Goal: Communication & Community: Share content

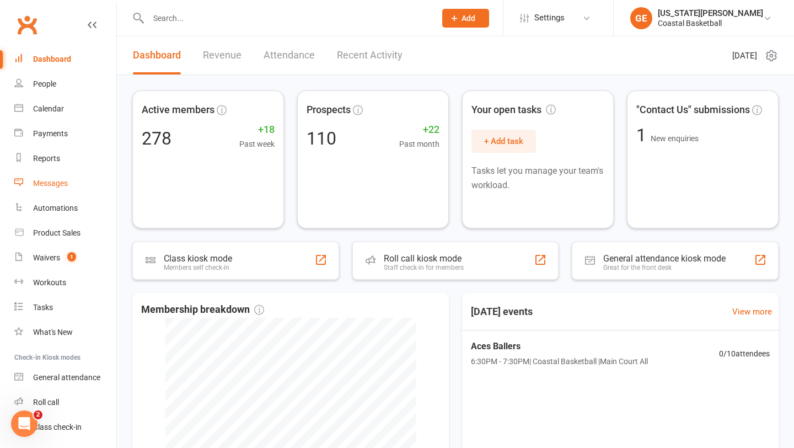
click at [47, 184] on div "Messages" at bounding box center [50, 183] width 35 height 9
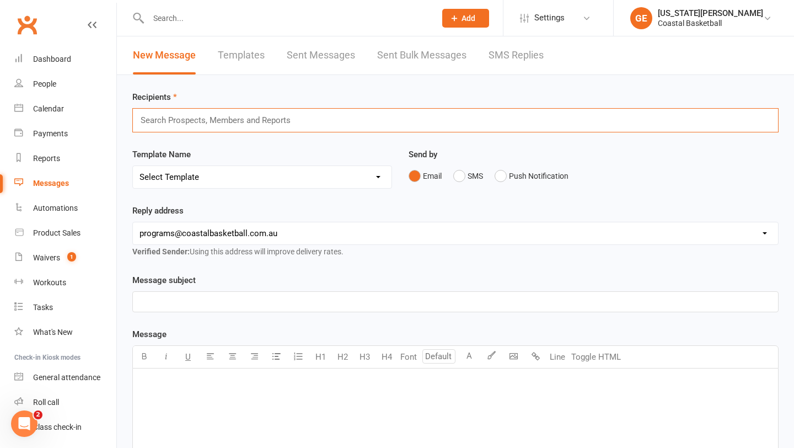
click at [202, 120] on input "text" at bounding box center [221, 120] width 162 height 14
click at [198, 174] on select "Select Template [SMS] [Default template - review before using] Appointment remi…" at bounding box center [262, 177] width 259 height 22
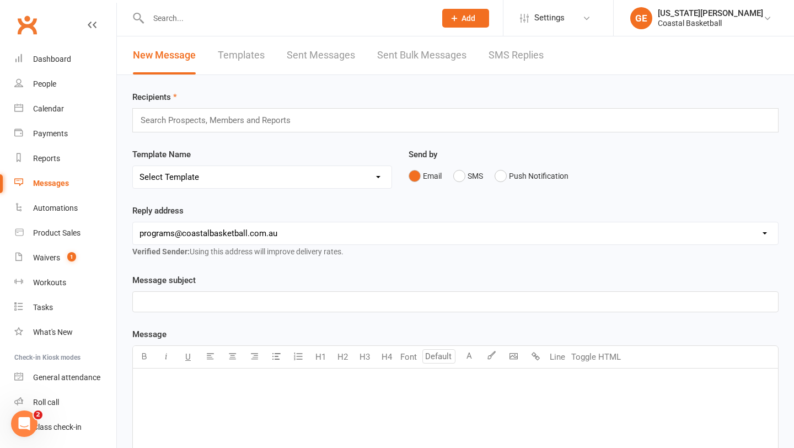
click at [133, 166] on select "Select Template [SMS] [Default template - review before using] Appointment remi…" at bounding box center [262, 177] width 259 height 22
click at [195, 232] on select "[EMAIL_ADDRESS][DOMAIN_NAME] [EMAIL_ADDRESS][DOMAIN_NAME] [PERSON_NAME][DOMAIN_…" at bounding box center [455, 233] width 645 height 22
click at [133, 222] on select "[EMAIL_ADDRESS][DOMAIN_NAME] [EMAIL_ADDRESS][DOMAIN_NAME] [PERSON_NAME][DOMAIN_…" at bounding box center [455, 233] width 645 height 22
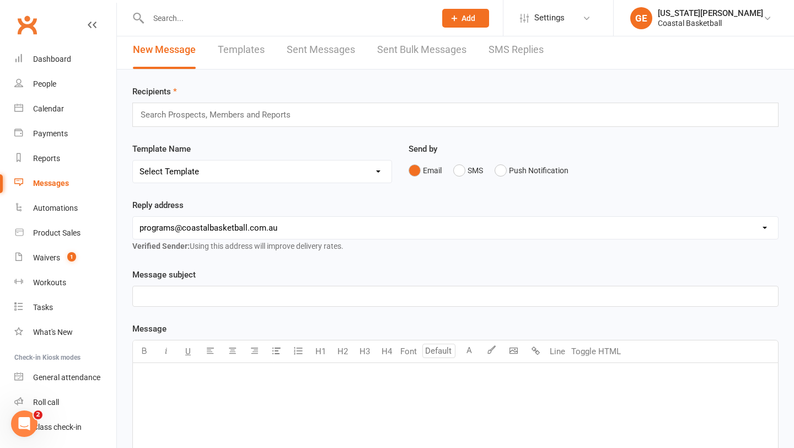
scroll to position [7, 0]
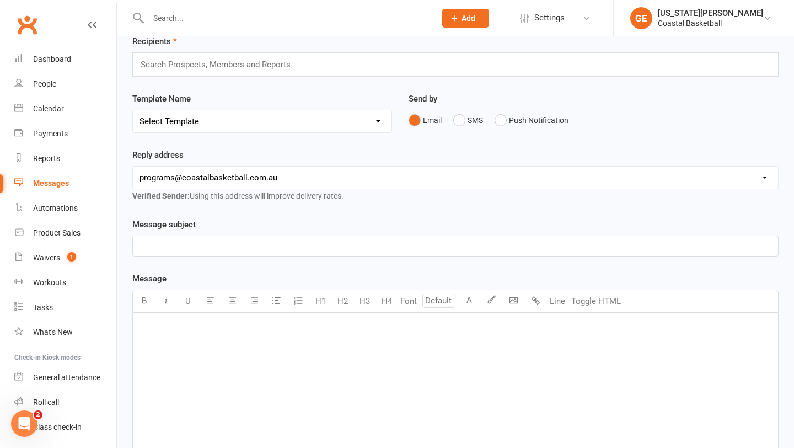
click at [184, 250] on p "﻿" at bounding box center [456, 245] width 632 height 13
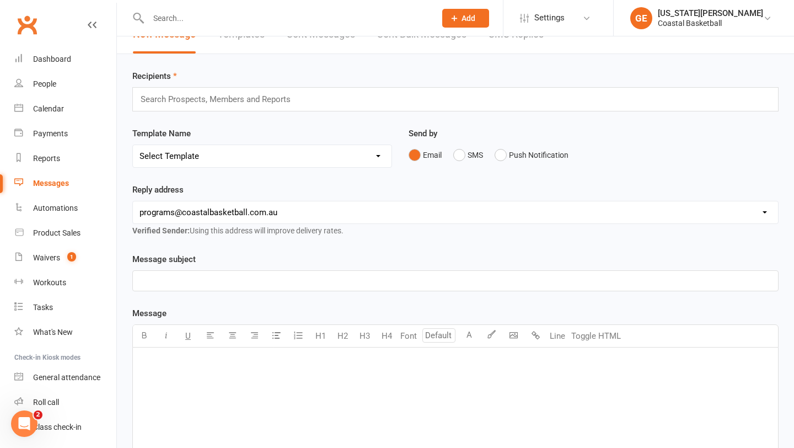
scroll to position [17, 0]
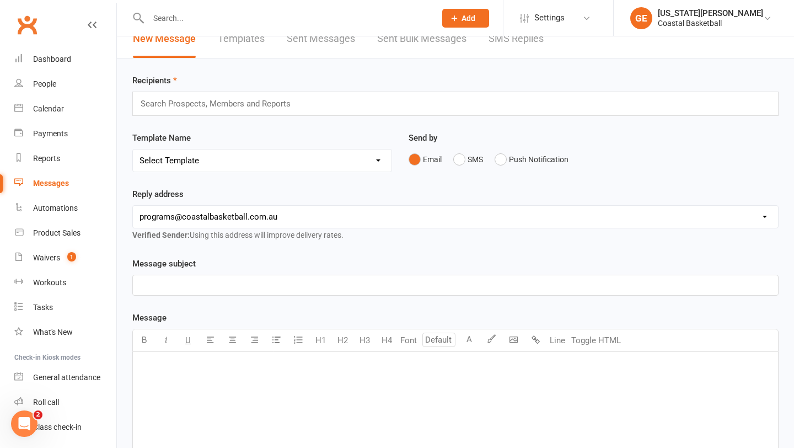
click at [295, 101] on input "text" at bounding box center [221, 104] width 162 height 14
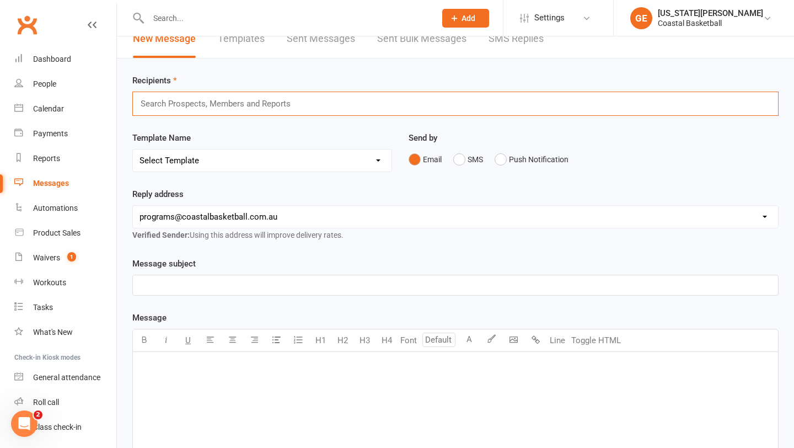
paste input "🏀 Academy starts next week — new format, new levels, new results!"
click at [257, 104] on input "🏀 Academy starts next week — new format, new levels, new results!" at bounding box center [274, 104] width 268 height 14
click at [263, 155] on select "Select Template [SMS] [Default template - review before using] Appointment remi…" at bounding box center [262, 160] width 259 height 22
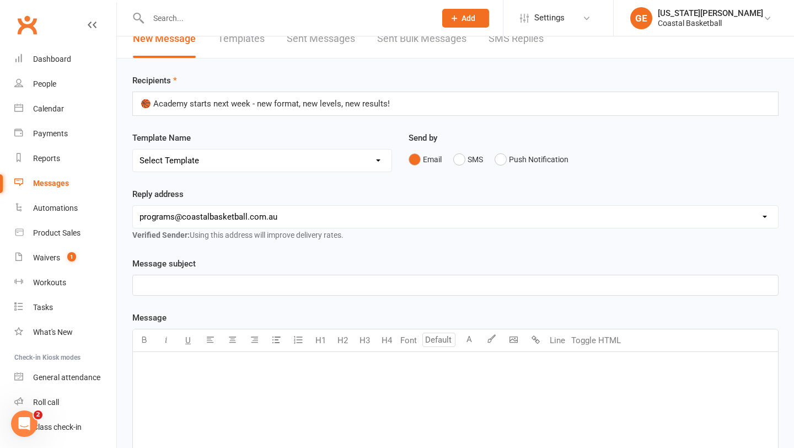
click at [153, 103] on input "🏀 Academy starts next week - new format, new levels, new results!" at bounding box center [272, 104] width 264 height 14
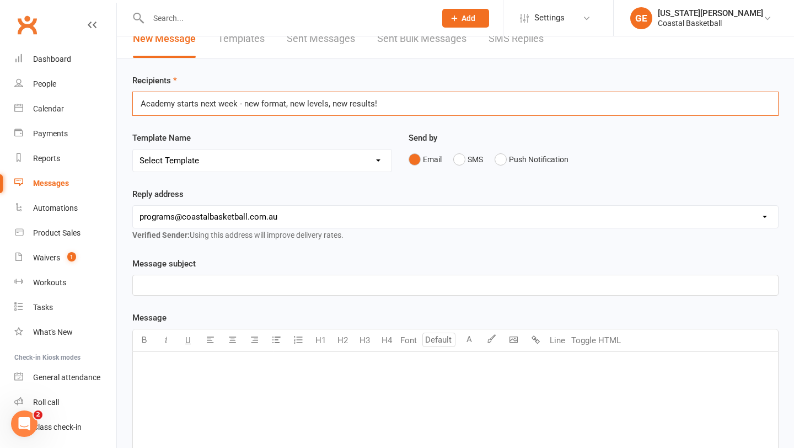
type input "Academy starts next week - new format, new levels, new results!"
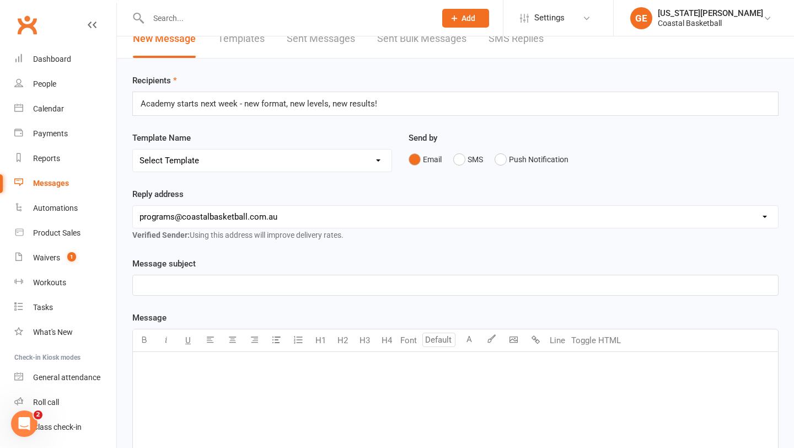
click at [151, 369] on p "﻿" at bounding box center [456, 366] width 632 height 13
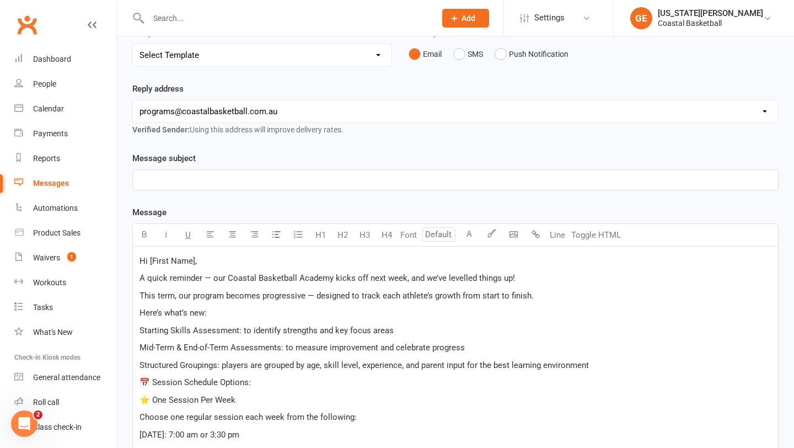
scroll to position [123, 0]
click at [212, 184] on p "﻿" at bounding box center [456, 178] width 632 height 13
click at [245, 176] on span "Academy starts next week — new format, new levels, new results!" at bounding box center [260, 179] width 241 height 10
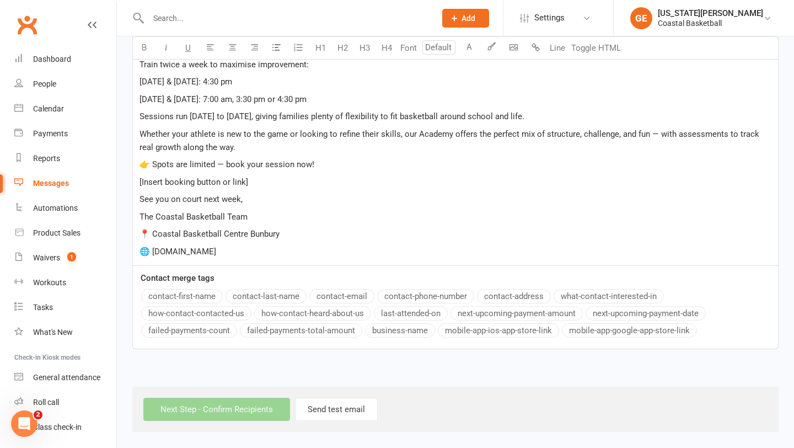
click at [199, 259] on div "Hi [First Name], A quick reminder — our Coastal Basketball Academy kicks off ne…" at bounding box center [455, 18] width 645 height 493
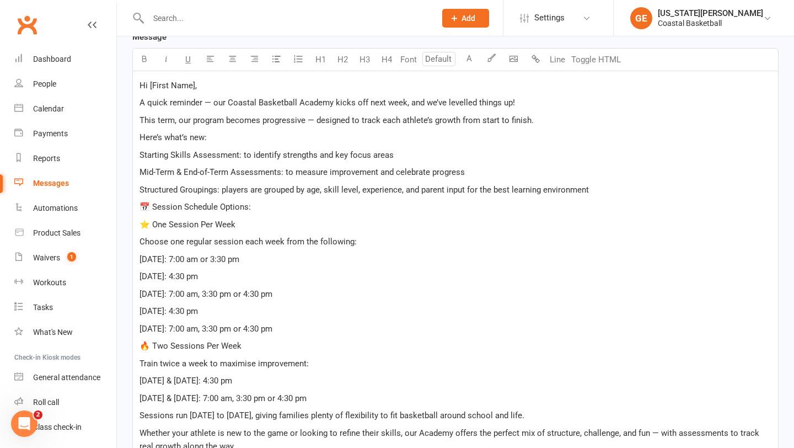
scroll to position [282, 0]
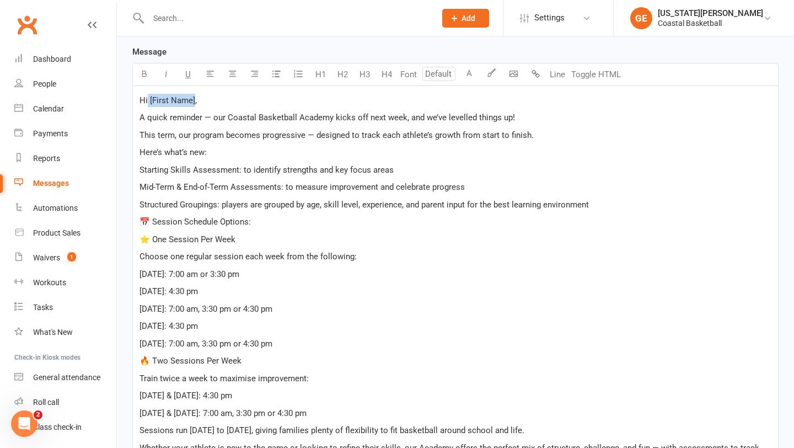
drag, startPoint x: 194, startPoint y: 99, endPoint x: 148, endPoint y: 98, distance: 45.8
click at [148, 98] on span "Hi [First Name]," at bounding box center [168, 100] width 57 height 10
click at [211, 115] on span "A quick reminder — our Coastal Basketball Academy kicks off next week, and we’v…" at bounding box center [328, 118] width 376 height 10
click at [314, 135] on span "This term, our program becomes progressive — designed to track each athlete’s g…" at bounding box center [337, 135] width 394 height 10
click at [514, 116] on p "A quick reminder - our Coastal Basketball Academy kicks off next week, and we’v…" at bounding box center [456, 117] width 632 height 13
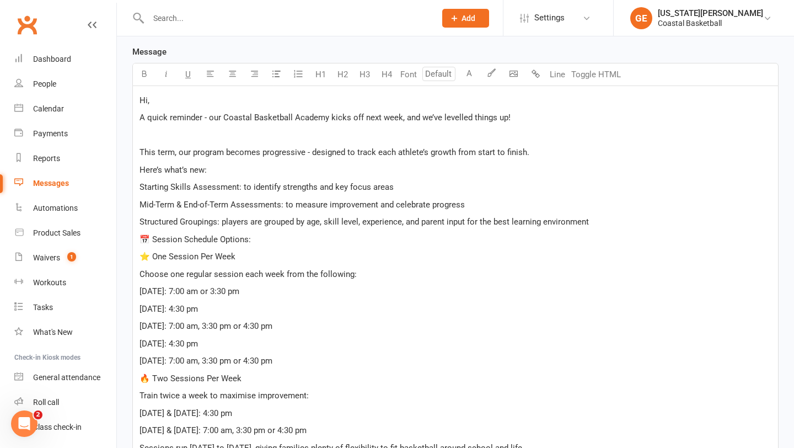
click at [141, 171] on span "Here’s what’s new:" at bounding box center [173, 170] width 67 height 10
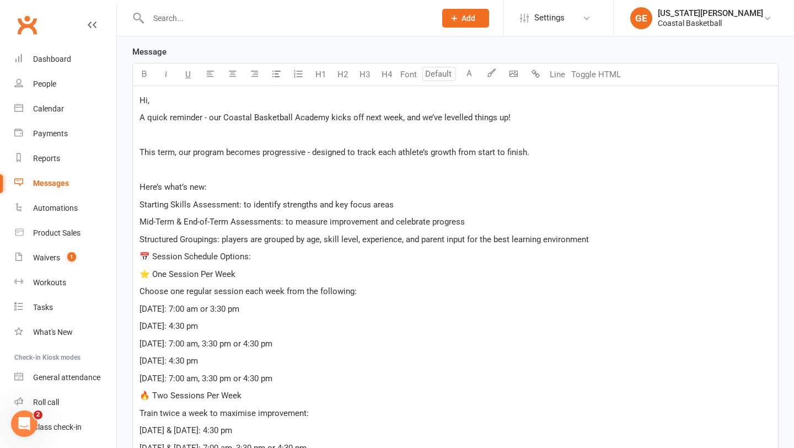
click at [140, 204] on span "Starting Skills Assessment: to identify strengths and key focus areas" at bounding box center [267, 205] width 254 height 10
click at [277, 72] on icon "button" at bounding box center [277, 74] width 8 height 8
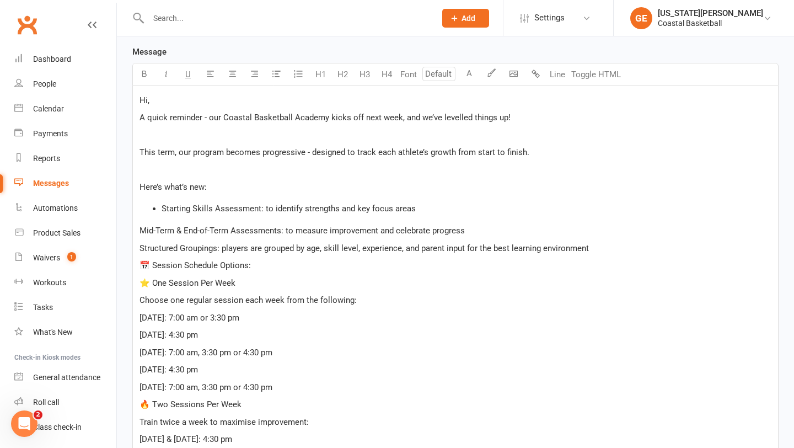
click at [139, 232] on div "Hi, A quick reminder - our Coastal Basketball Academy kicks off next week, and …" at bounding box center [455, 354] width 645 height 537
click at [268, 73] on button "button" at bounding box center [276, 74] width 22 height 22
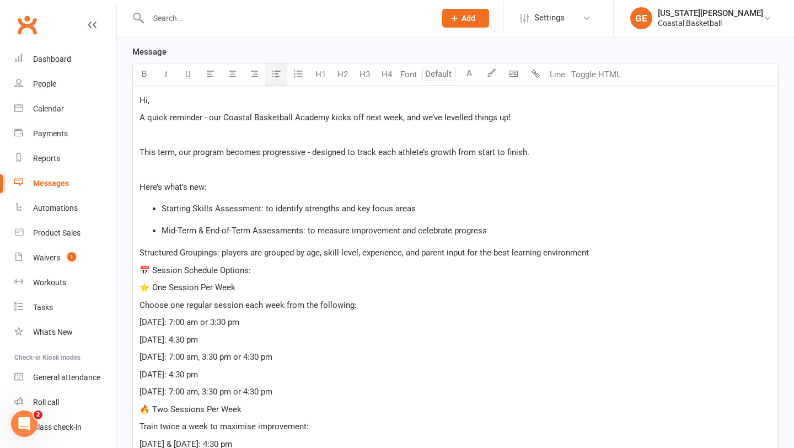
click at [138, 251] on div "Hi, A quick reminder - our Coastal Basketball Academy kicks off next week, and …" at bounding box center [455, 357] width 645 height 542
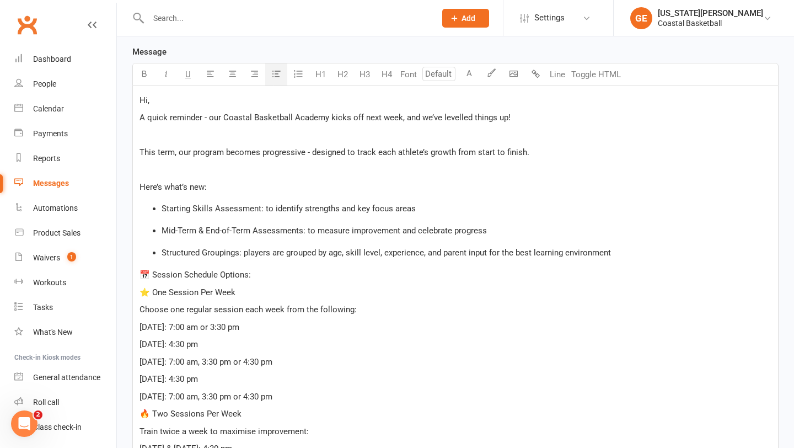
click at [276, 71] on icon "button" at bounding box center [277, 74] width 8 height 8
click at [138, 276] on div "Hi, A quick reminder - our Coastal Basketball Academy kicks off next week, and …" at bounding box center [455, 359] width 645 height 546
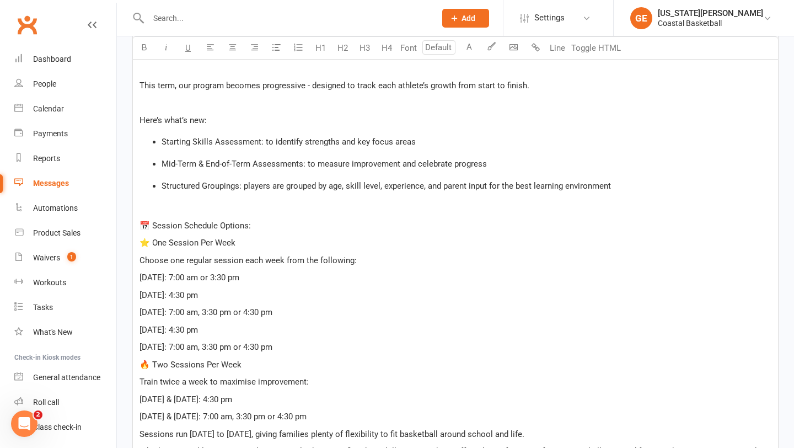
scroll to position [361, 0]
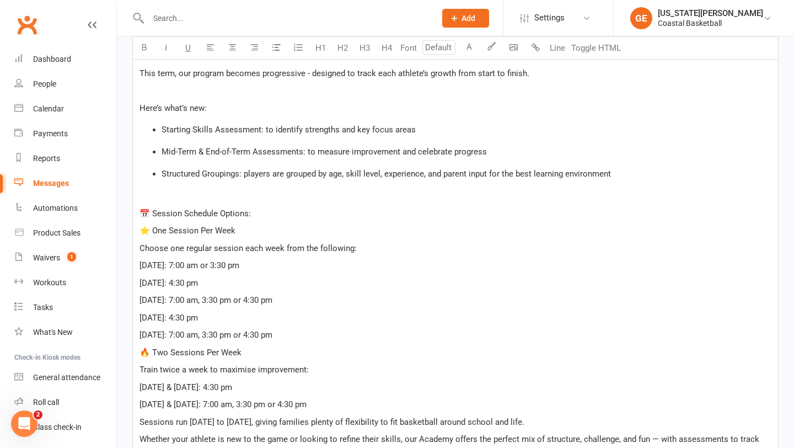
click at [140, 263] on span "[DATE]: 7:00 am or 3:30 pm" at bounding box center [190, 265] width 100 height 10
click at [276, 43] on icon "button" at bounding box center [277, 47] width 8 height 8
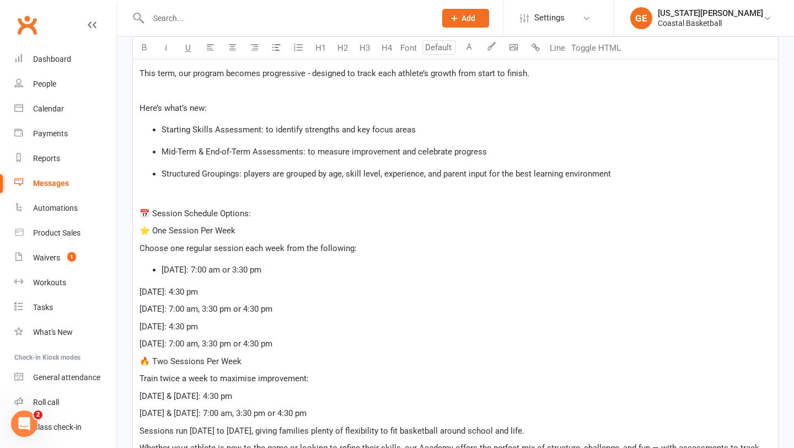
click at [141, 293] on span "[DATE]: 4:30 pm" at bounding box center [169, 292] width 58 height 10
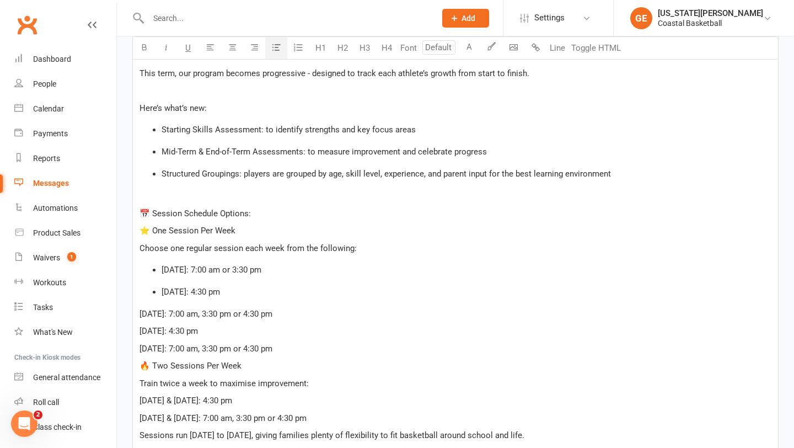
click at [273, 47] on icon "button" at bounding box center [277, 47] width 8 height 8
click at [140, 316] on span "[DATE]: 7:00 am, 3:30 pm or 4:30 pm" at bounding box center [206, 314] width 133 height 10
click at [274, 47] on icon "button" at bounding box center [277, 47] width 8 height 8
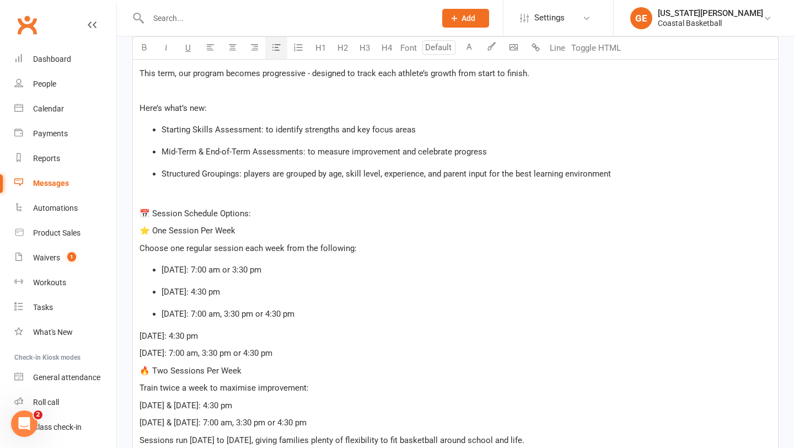
click at [141, 337] on span "[DATE]: 4:30 pm" at bounding box center [169, 336] width 58 height 10
click at [275, 45] on icon "button" at bounding box center [277, 47] width 8 height 8
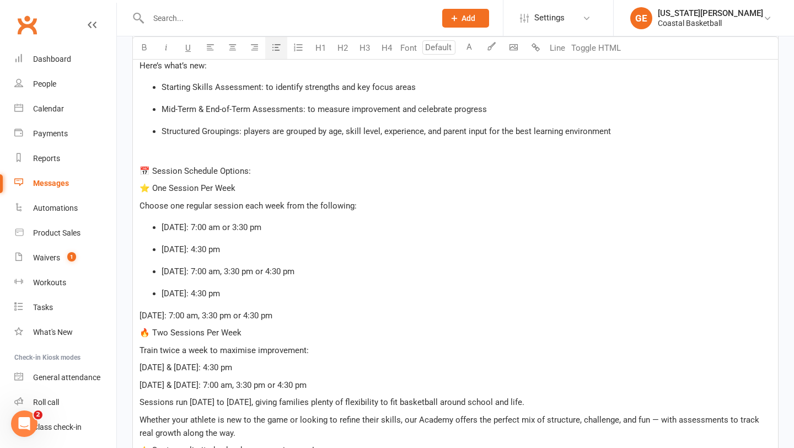
scroll to position [414, 0]
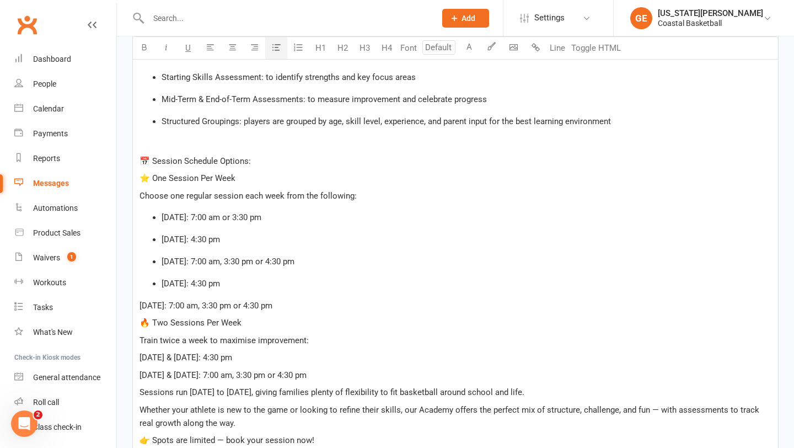
click at [140, 306] on span "[DATE]: 7:00 am, 3:30 pm or 4:30 pm" at bounding box center [206, 306] width 133 height 10
click at [279, 51] on button "button" at bounding box center [276, 48] width 22 height 22
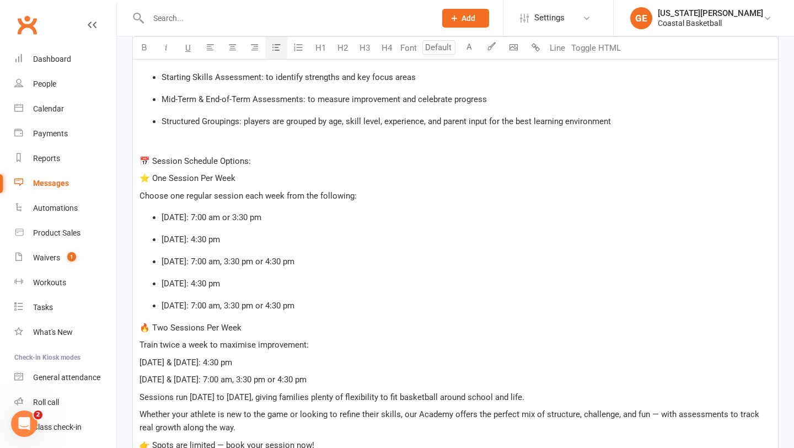
scroll to position [450, 0]
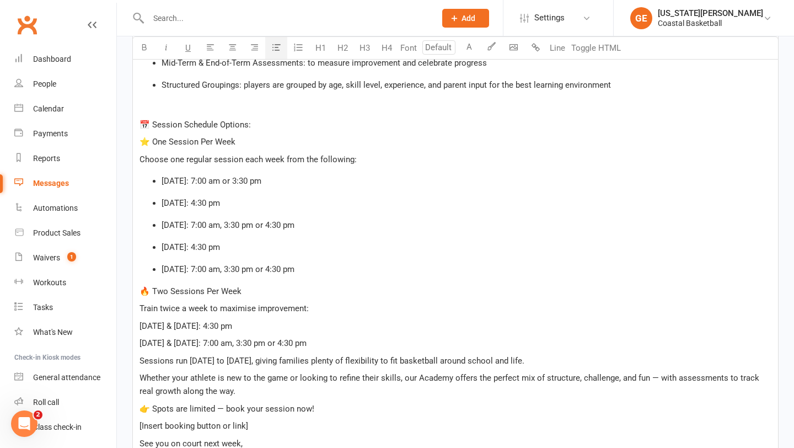
click at [141, 308] on span "Train twice a week to maximise improvement:" at bounding box center [224, 308] width 169 height 10
click at [140, 323] on span "[DATE] & [DATE]: 4:30 pm" at bounding box center [186, 326] width 93 height 10
click at [279, 48] on icon "button" at bounding box center [277, 47] width 8 height 8
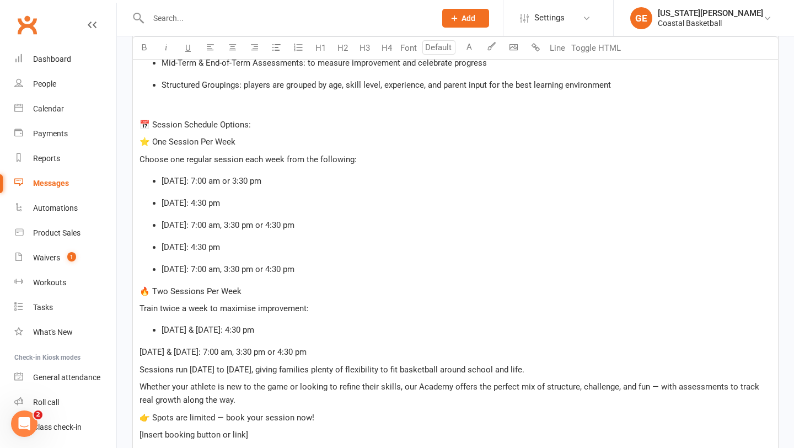
click at [137, 350] on div "Hi, A quick reminder - our Coastal Basketball Academy kicks off next week, and …" at bounding box center [455, 218] width 645 height 600
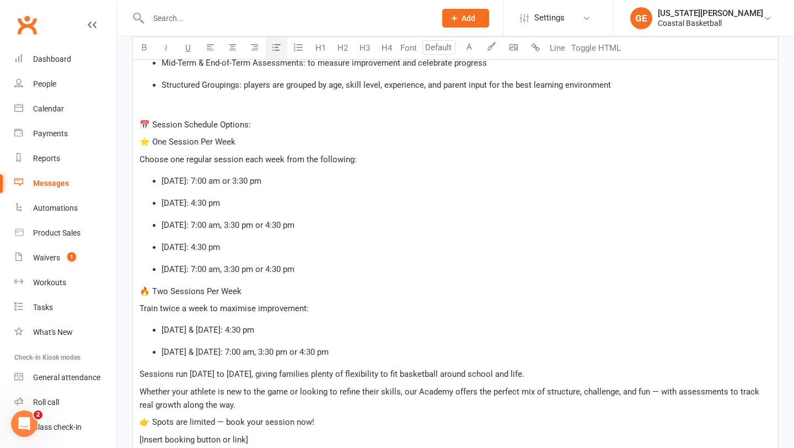
click at [273, 46] on icon "button" at bounding box center [277, 47] width 8 height 8
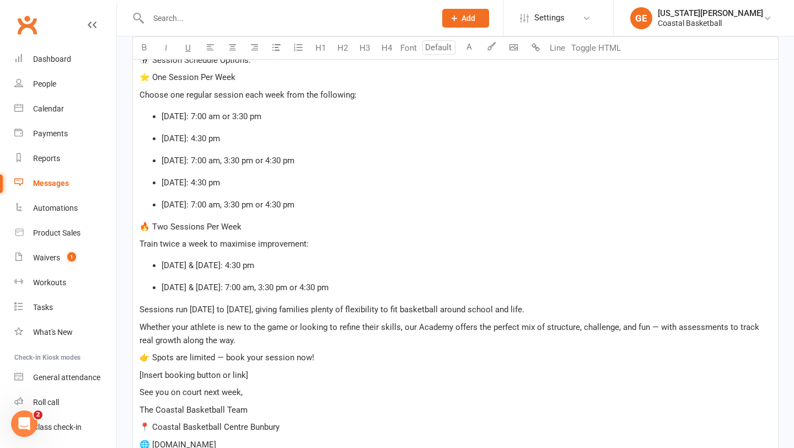
click at [532, 308] on p "Sessions run [DATE] to [DATE], giving families plenty of flexibility to fit bas…" at bounding box center [456, 309] width 632 height 13
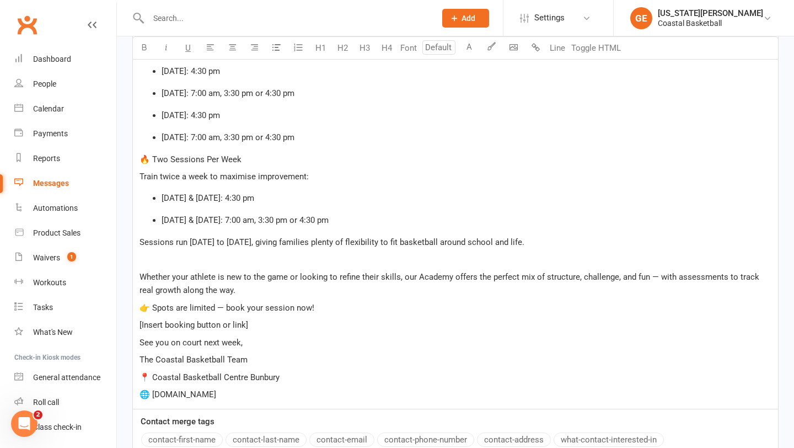
scroll to position [600, 0]
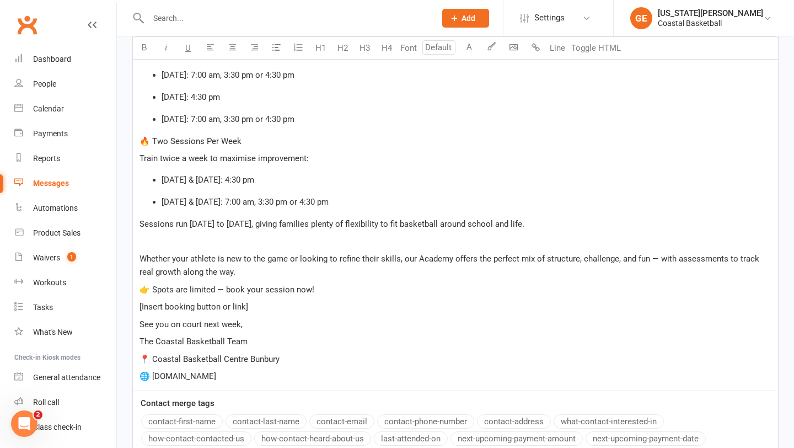
click at [225, 272] on p "Whether your athlete is new to the game or looking to refine their skills, our …" at bounding box center [456, 265] width 632 height 26
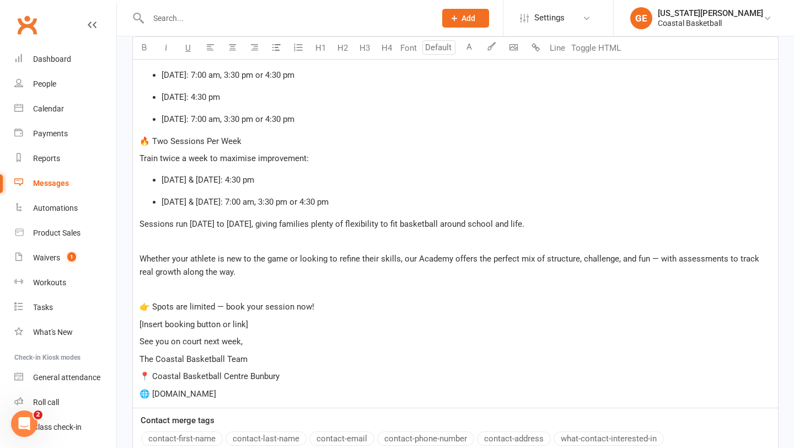
click at [657, 258] on span "Whether your athlete is new to the game or looking to refine their skills, our …" at bounding box center [451, 265] width 622 height 23
click at [223, 306] on span "👉 Spots are limited — book your session now!" at bounding box center [227, 307] width 175 height 10
drag, startPoint x: 251, startPoint y: 323, endPoint x: 135, endPoint y: 319, distance: 115.9
click at [135, 319] on div "Hi, A quick reminder - our Coastal Basketball Academy kicks off next week, and …" at bounding box center [455, 87] width 645 height 639
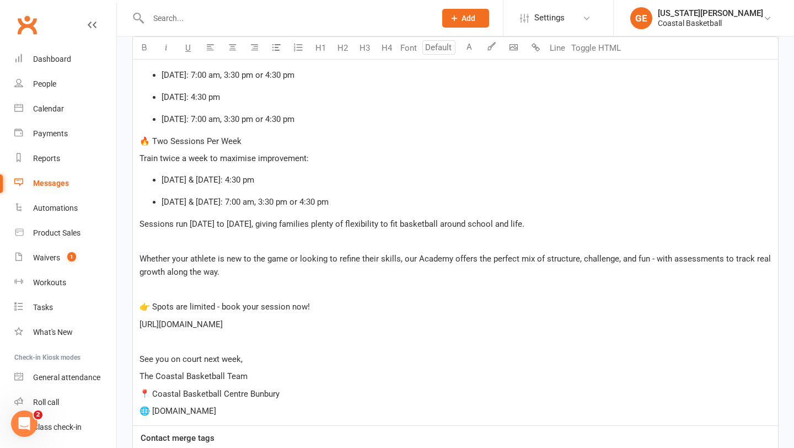
click at [329, 314] on div "Hi, A quick reminder - our Coastal Basketball Academy kicks off next week, and …" at bounding box center [455, 96] width 645 height 657
click at [322, 321] on p "[URL][DOMAIN_NAME]" at bounding box center [456, 324] width 632 height 13
click at [140, 325] on span "[URL][DOMAIN_NAME]" at bounding box center [181, 324] width 83 height 10
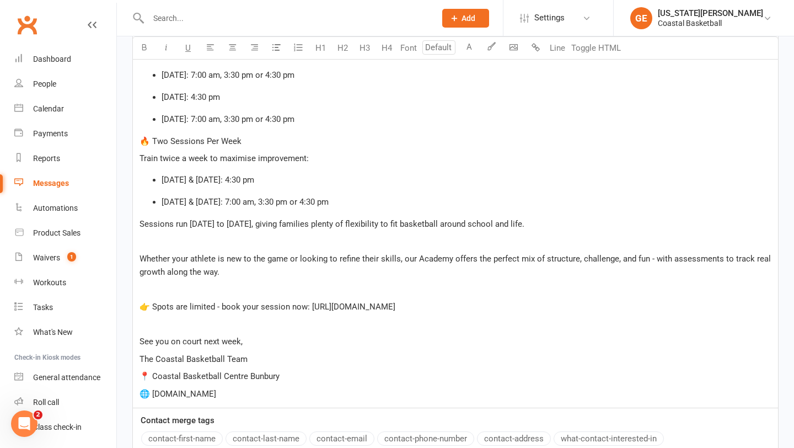
click at [218, 305] on span "👉 Spots are limited - book your session now: [URL][DOMAIN_NAME]" at bounding box center [268, 307] width 256 height 10
click at [142, 373] on span "📍 Coastal Basketball Centre Bunbury" at bounding box center [210, 376] width 140 height 10
click at [275, 48] on icon "button" at bounding box center [277, 47] width 8 height 8
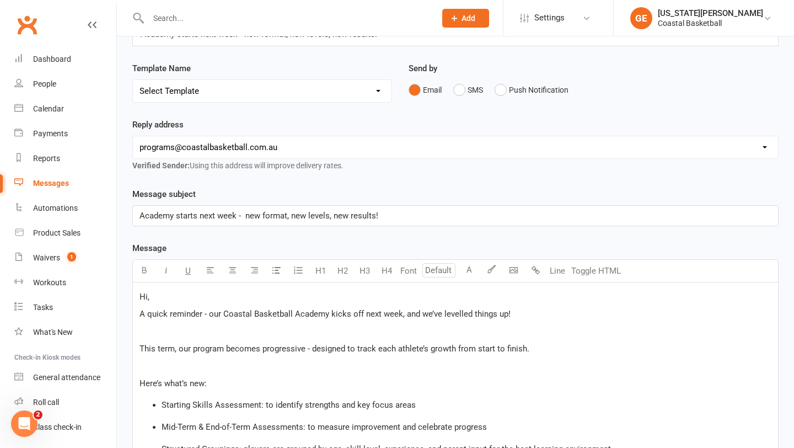
scroll to position [112, 0]
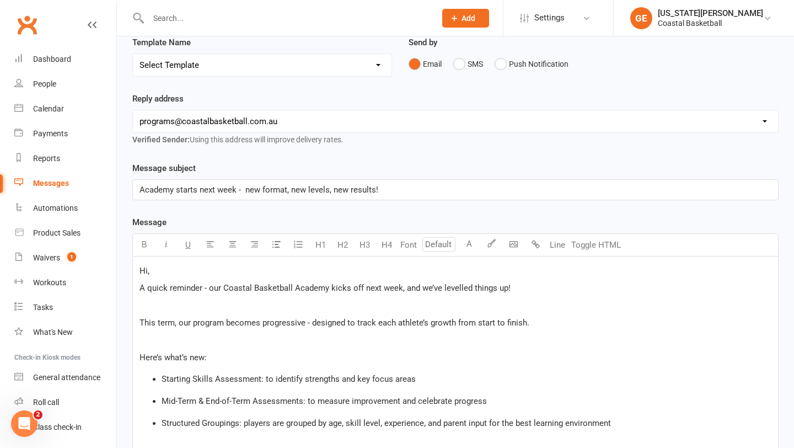
click at [158, 273] on p "Hi," at bounding box center [456, 270] width 632 height 13
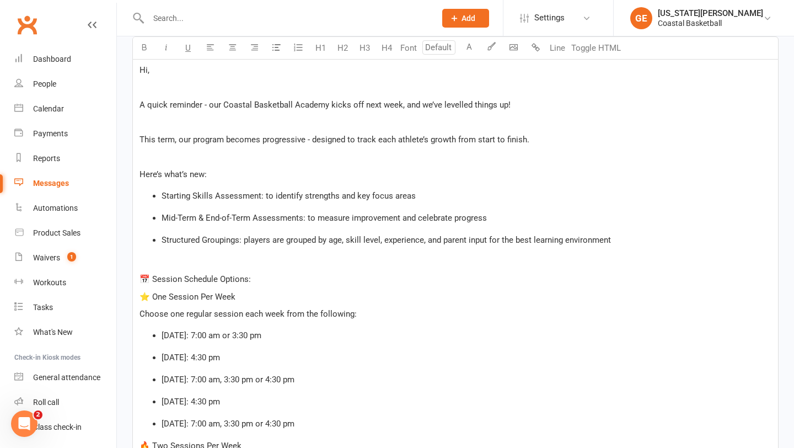
scroll to position [324, 0]
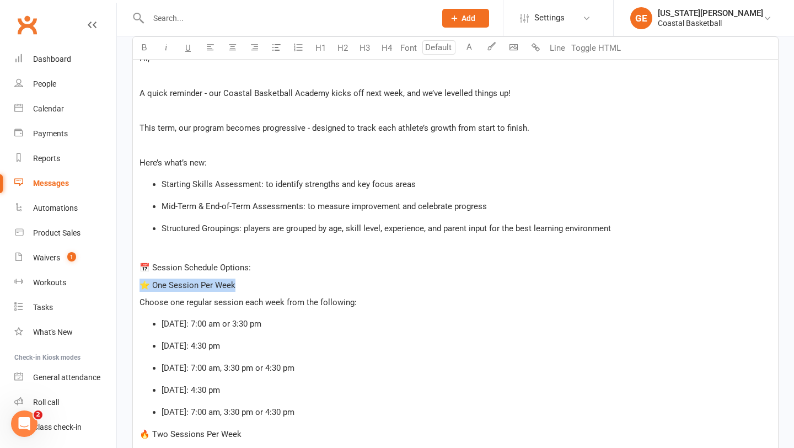
drag, startPoint x: 245, startPoint y: 284, endPoint x: 130, endPoint y: 284, distance: 114.7
click at [130, 284] on div "Message subject Academy starts next week - new format, new levels, new results!…" at bounding box center [455, 374] width 663 height 851
click at [144, 47] on icon "button" at bounding box center [144, 47] width 8 height 8
drag, startPoint x: 253, startPoint y: 268, endPoint x: 152, endPoint y: 268, distance: 100.4
click at [152, 268] on p "📅 Session Schedule Options:" at bounding box center [456, 267] width 632 height 13
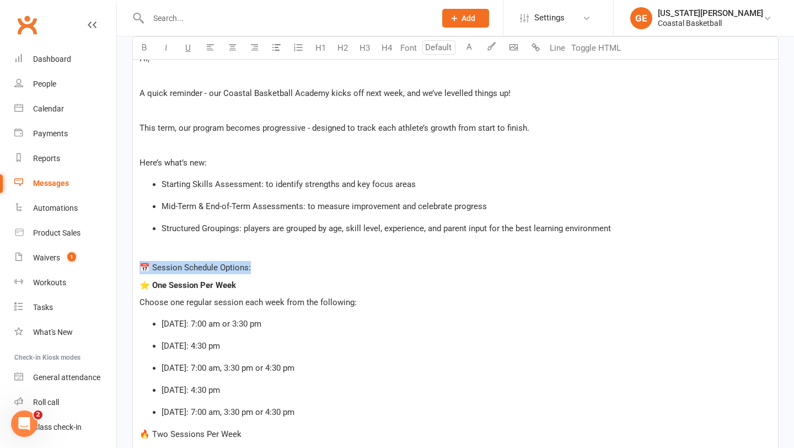
drag, startPoint x: 138, startPoint y: 266, endPoint x: 260, endPoint y: 266, distance: 121.9
click at [260, 266] on div "Hi, ﻿ A quick reminder - our Coastal Basketball Academy kicks off next week, an…" at bounding box center [455, 372] width 645 height 657
click at [149, 50] on button "button" at bounding box center [144, 48] width 22 height 22
click at [172, 50] on button "button" at bounding box center [166, 48] width 22 height 22
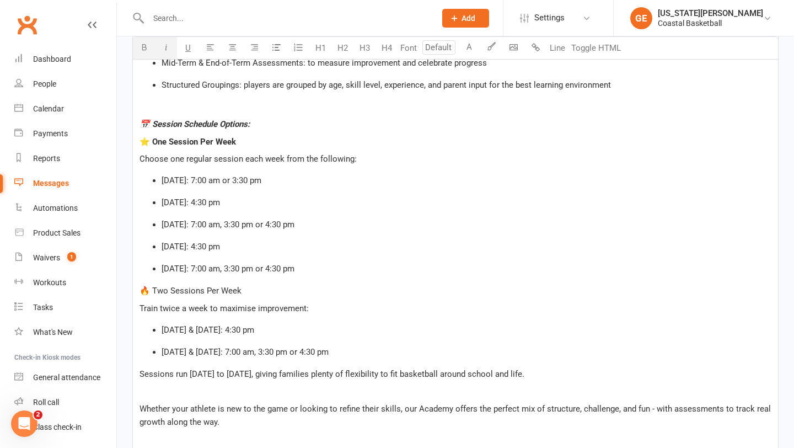
scroll to position [473, 0]
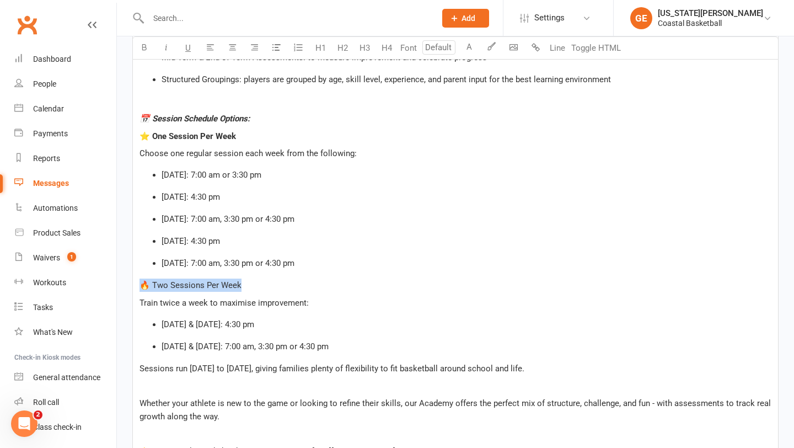
drag, startPoint x: 241, startPoint y: 285, endPoint x: 134, endPoint y: 285, distance: 107.0
click at [134, 285] on div "Hi, ﻿ A quick reminder - our Coastal Basketball Academy kicks off next week, an…" at bounding box center [455, 223] width 645 height 657
click at [145, 47] on icon "button" at bounding box center [144, 47] width 8 height 8
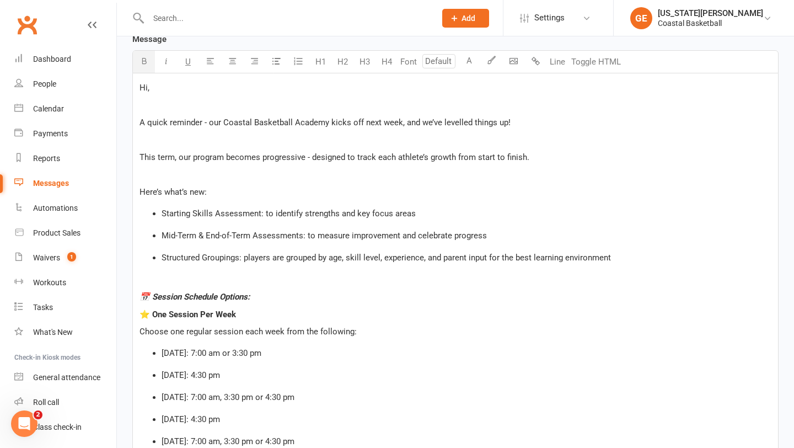
scroll to position [295, 0]
drag, startPoint x: 212, startPoint y: 192, endPoint x: 149, endPoint y: 192, distance: 62.9
click at [149, 192] on p "Here’s what’s new:" at bounding box center [456, 192] width 632 height 13
click at [139, 190] on div "Hi, ﻿ A quick reminder - our Coastal Basketball Academy kicks off next week, an…" at bounding box center [455, 402] width 645 height 657
drag, startPoint x: 139, startPoint y: 190, endPoint x: 228, endPoint y: 187, distance: 89.4
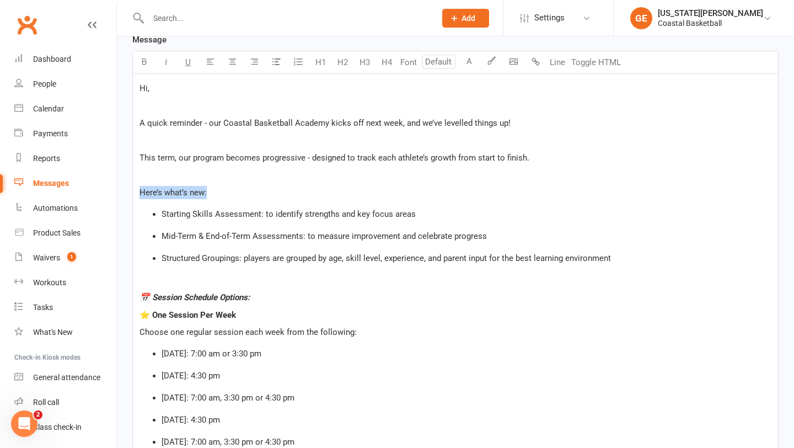
click at [228, 187] on div "Hi, ﻿ A quick reminder - our Coastal Basketball Academy kicks off next week, an…" at bounding box center [455, 402] width 645 height 657
click at [144, 64] on icon "button" at bounding box center [144, 61] width 8 height 8
click at [168, 61] on icon "button" at bounding box center [166, 61] width 8 height 8
drag, startPoint x: 223, startPoint y: 119, endPoint x: 300, endPoint y: 116, distance: 76.7
click at [300, 116] on p "A quick reminder - our Coastal Basketball Academy kicks off next week, and we’v…" at bounding box center [456, 122] width 632 height 13
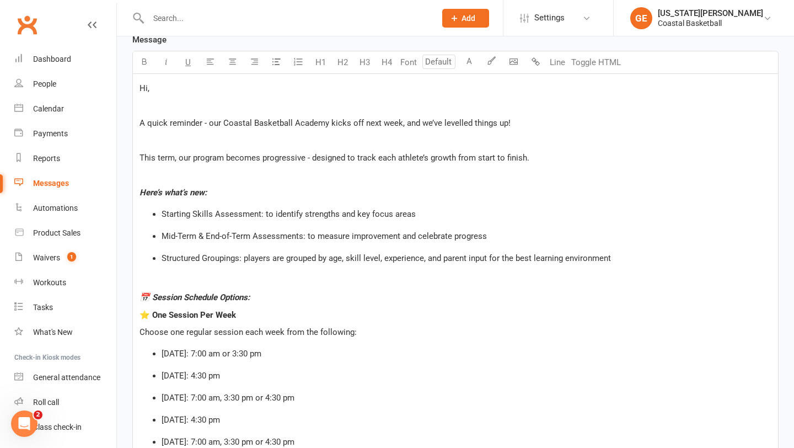
click at [323, 122] on span "A quick reminder - our Coastal Basketball Academy kicks off next week, and we’v…" at bounding box center [325, 123] width 371 height 10
drag, startPoint x: 224, startPoint y: 121, endPoint x: 399, endPoint y: 117, distance: 174.9
click at [399, 117] on p "A quick reminder - our Coastal Basketball Academy kicks off next week, and we’v…" at bounding box center [456, 122] width 632 height 13
click at [145, 60] on icon "button" at bounding box center [144, 61] width 8 height 8
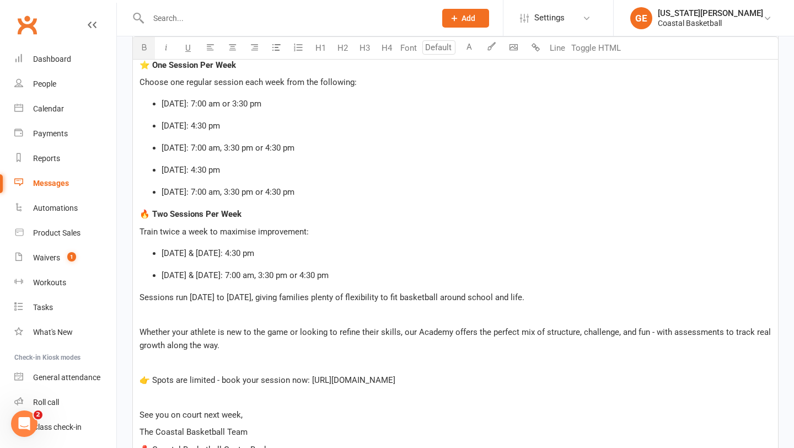
scroll to position [554, 0]
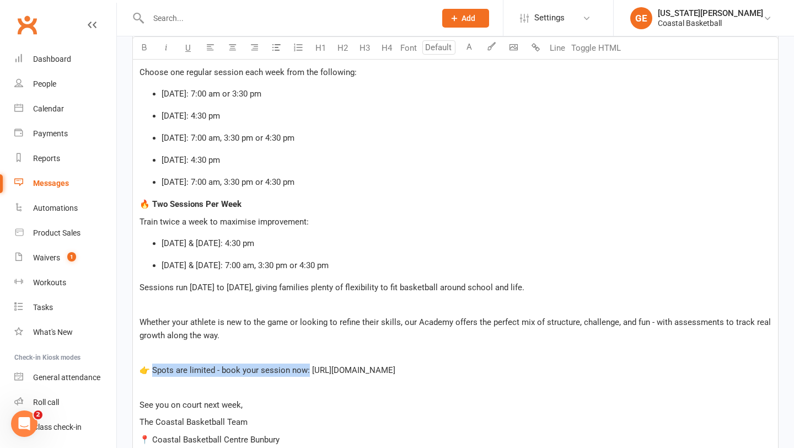
drag, startPoint x: 150, startPoint y: 370, endPoint x: 305, endPoint y: 372, distance: 154.5
click at [305, 372] on span "👉 Spots are limited - book your session now: [URL][DOMAIN_NAME]" at bounding box center [268, 370] width 256 height 10
click at [145, 50] on icon "button" at bounding box center [144, 47] width 8 height 8
click at [165, 45] on icon "button" at bounding box center [166, 47] width 8 height 8
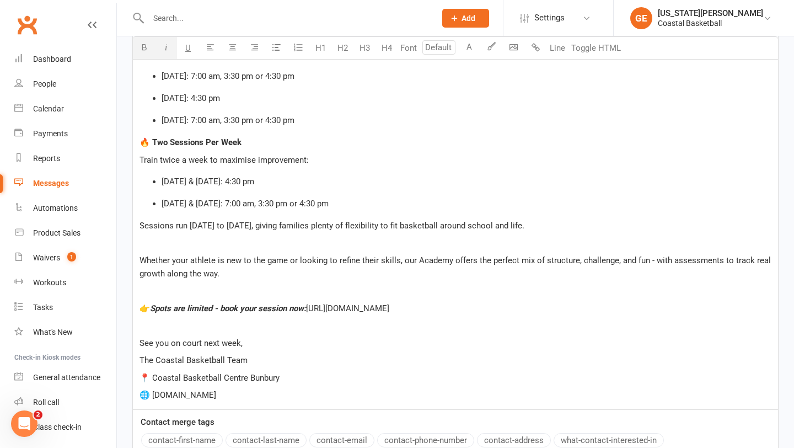
scroll to position [619, 0]
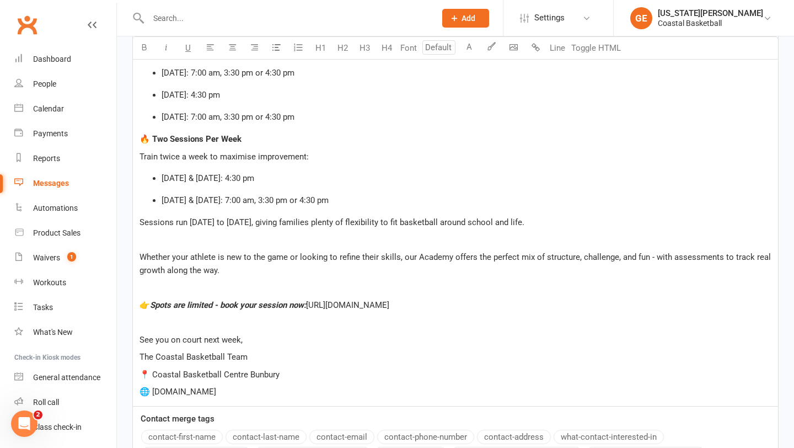
drag, startPoint x: 251, startPoint y: 341, endPoint x: 261, endPoint y: 341, distance: 10.5
click at [261, 341] on p "See you on court next week," at bounding box center [456, 339] width 632 height 13
drag, startPoint x: 245, startPoint y: 337, endPoint x: 125, endPoint y: 336, distance: 120.3
click at [125, 336] on div "Message subject Academy starts next week - new format, new levels, new results!…" at bounding box center [455, 79] width 663 height 851
click at [148, 51] on button "button" at bounding box center [144, 48] width 22 height 22
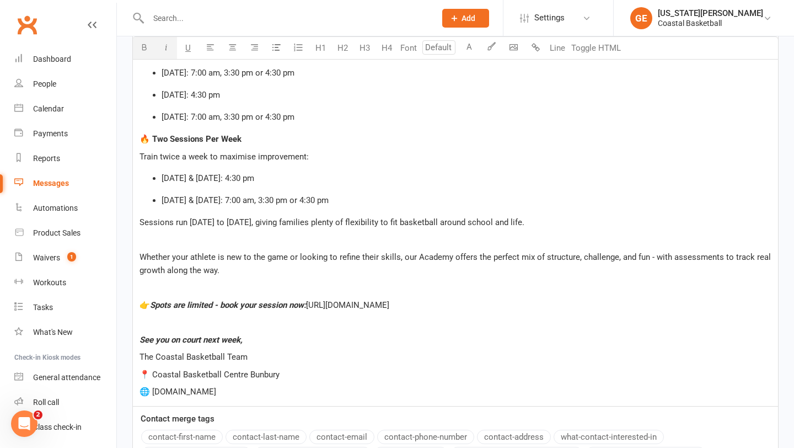
click at [161, 51] on button "button" at bounding box center [166, 48] width 22 height 22
click at [312, 345] on p "See you on court next week," at bounding box center [456, 339] width 632 height 13
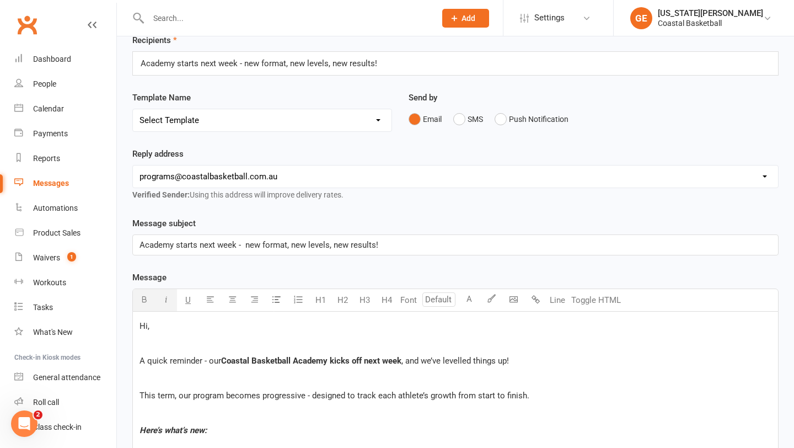
scroll to position [0, 0]
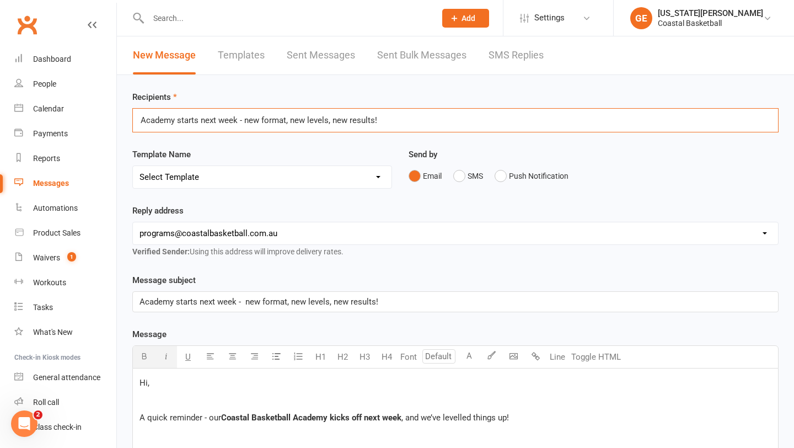
click at [191, 113] on input "Academy starts next week - new format, new levels, new results!" at bounding box center [266, 120] width 253 height 14
drag, startPoint x: 393, startPoint y: 122, endPoint x: 110, endPoint y: 121, distance: 282.4
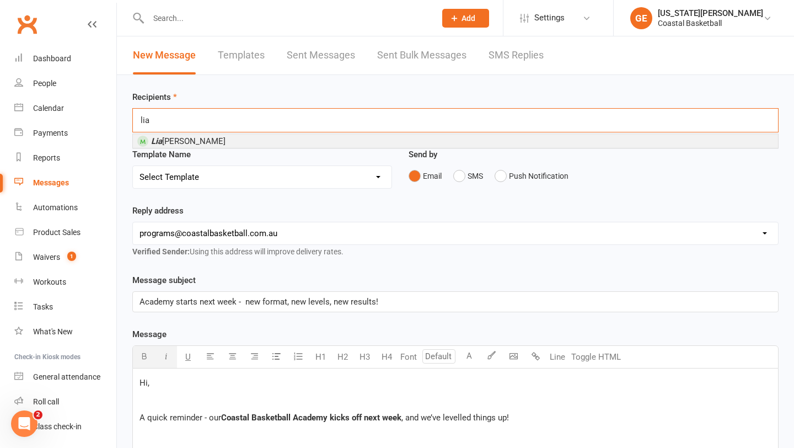
type input "lia"
click at [185, 141] on span "[PERSON_NAME] [PERSON_NAME]" at bounding box center [188, 141] width 74 height 10
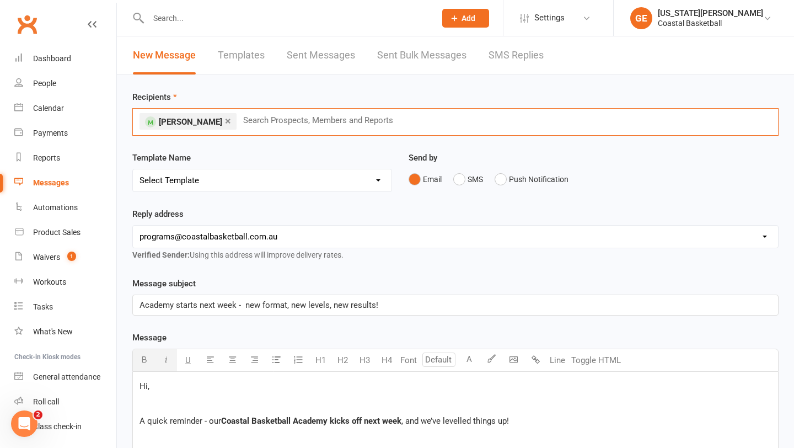
click at [180, 122] on span "[PERSON_NAME]" at bounding box center [190, 122] width 63 height 10
click at [225, 120] on link "×" at bounding box center [228, 121] width 6 height 18
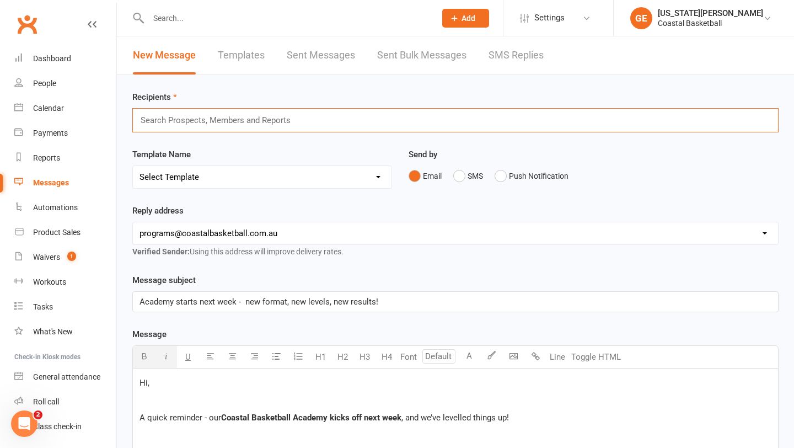
paste input "[PERSON_NAME]"
drag, startPoint x: 180, startPoint y: 120, endPoint x: 122, endPoint y: 120, distance: 58.5
click at [195, 120] on div "[PERSON_NAME] [PERSON_NAME]" at bounding box center [455, 120] width 647 height 24
type input "E"
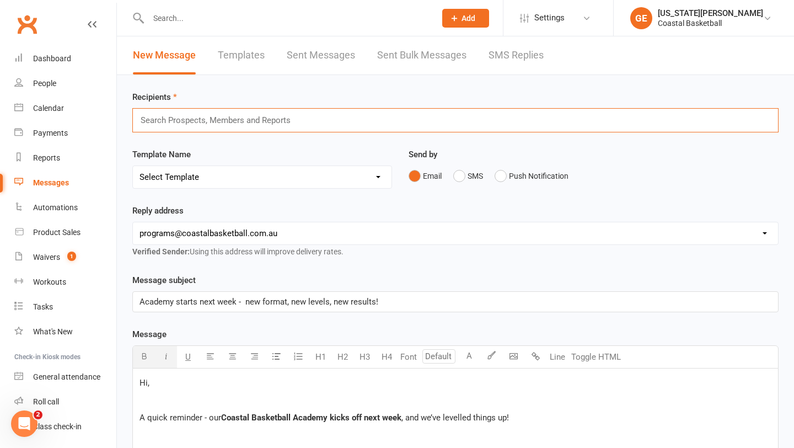
paste input "[PERSON_NAME]"
drag, startPoint x: 195, startPoint y: 123, endPoint x: 125, endPoint y: 121, distance: 70.1
click at [217, 126] on div "[PERSON_NAME] [PERSON_NAME]" at bounding box center [455, 120] width 647 height 24
type input "K"
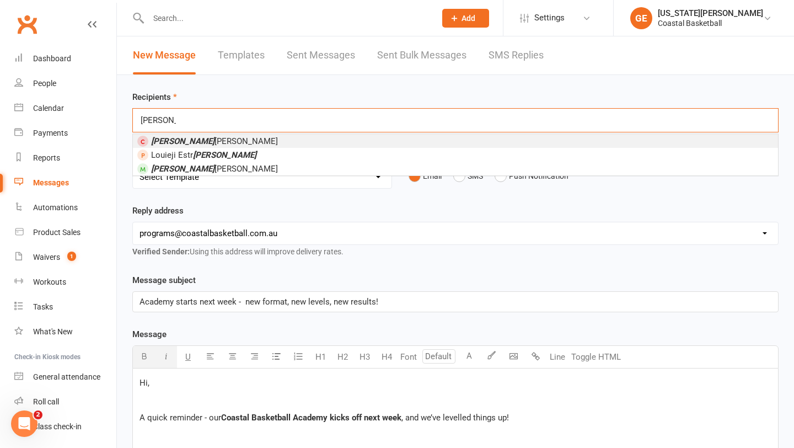
type input "[PERSON_NAME]"
click at [219, 145] on li "[PERSON_NAME]" at bounding box center [455, 141] width 645 height 14
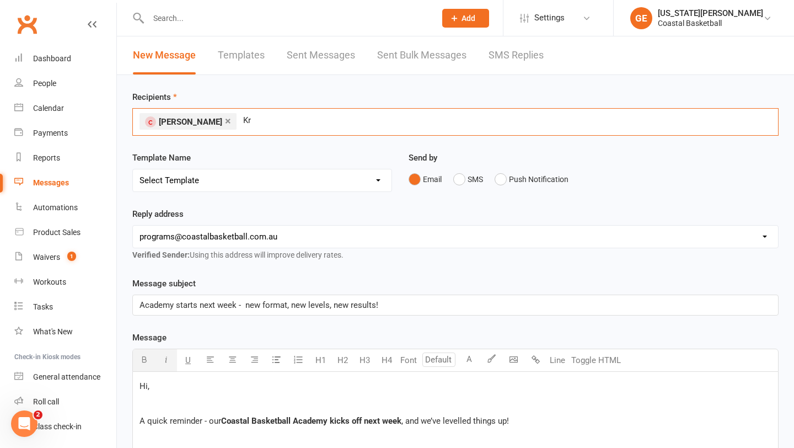
type input "K"
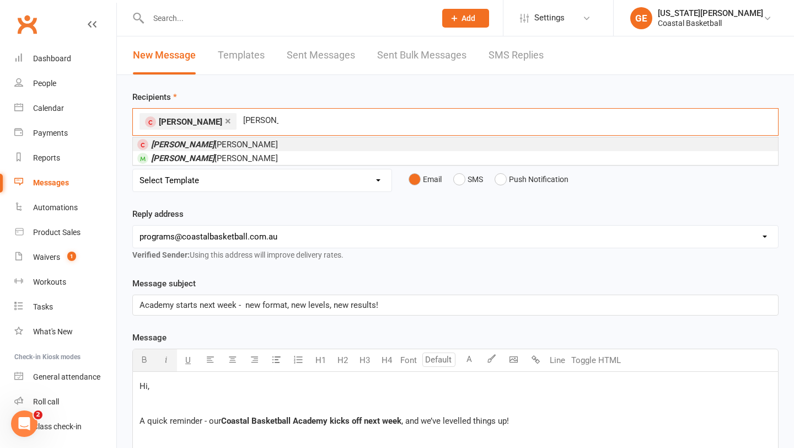
type input "[PERSON_NAME]"
click at [184, 144] on span "[PERSON_NAME]" at bounding box center [214, 145] width 127 height 10
type input "Armani"
click at [277, 141] on li "[PERSON_NAME]" at bounding box center [455, 144] width 645 height 14
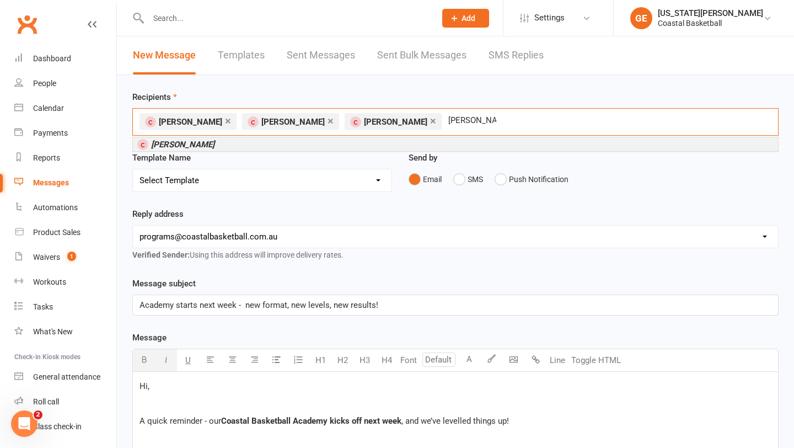
type input "[PERSON_NAME]"
click at [365, 142] on li "[PERSON_NAME]" at bounding box center [455, 144] width 645 height 14
type input "[PERSON_NAME]"
click at [293, 142] on li "[PERSON_NAME]" at bounding box center [455, 144] width 645 height 14
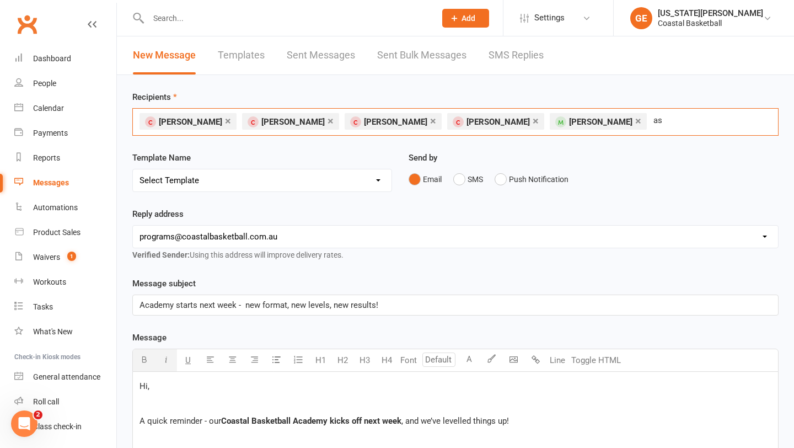
type input "a"
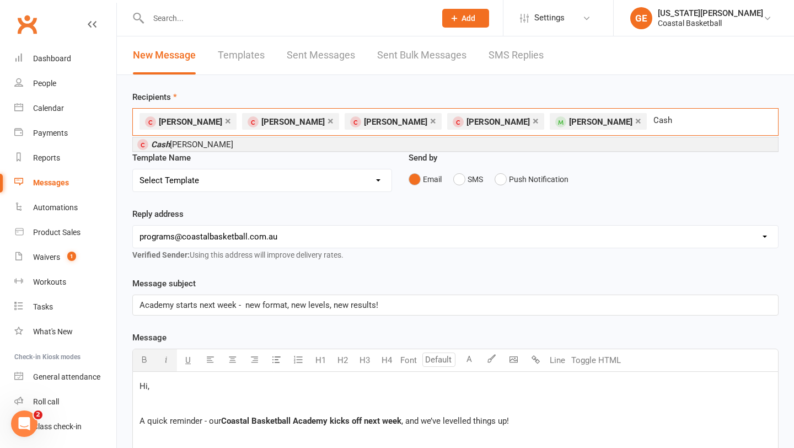
type input "Cash"
click at [223, 142] on li "[PERSON_NAME]" at bounding box center [455, 144] width 645 height 14
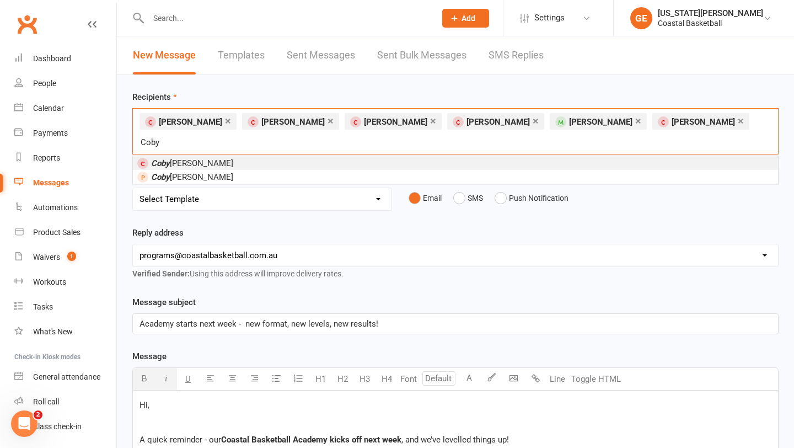
type input "Coby"
click at [149, 158] on span "[PERSON_NAME]" at bounding box center [185, 163] width 96 height 10
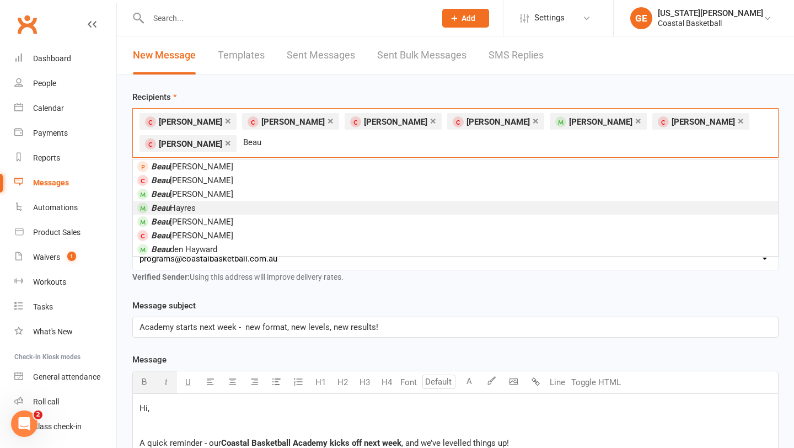
type input "Beau"
click at [207, 201] on li "[PERSON_NAME]" at bounding box center [455, 208] width 645 height 14
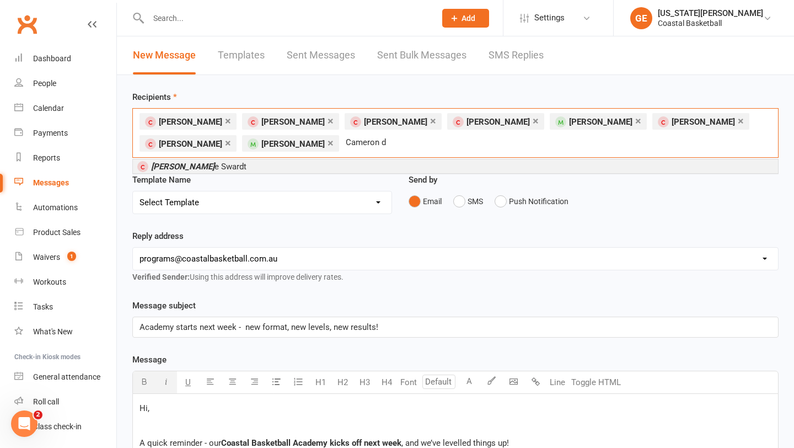
type input "Cameron d"
click at [209, 166] on span "[PERSON_NAME] D e [PERSON_NAME]" at bounding box center [198, 167] width 95 height 10
type input "Harlow"
click at [152, 168] on em "Harlow" at bounding box center [164, 167] width 26 height 10
type input "[PERSON_NAME]"
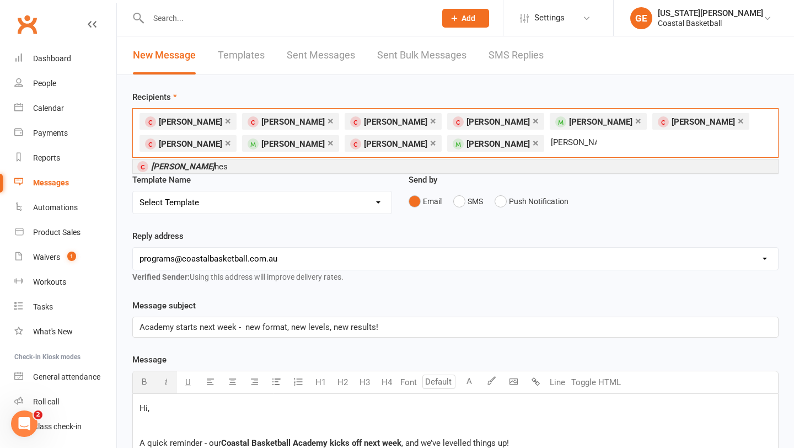
click at [363, 165] on li "[PERSON_NAME] hes" at bounding box center [455, 166] width 645 height 14
type input "Austin Boy"
click at [337, 162] on li "Austin Boy le" at bounding box center [455, 166] width 645 height 14
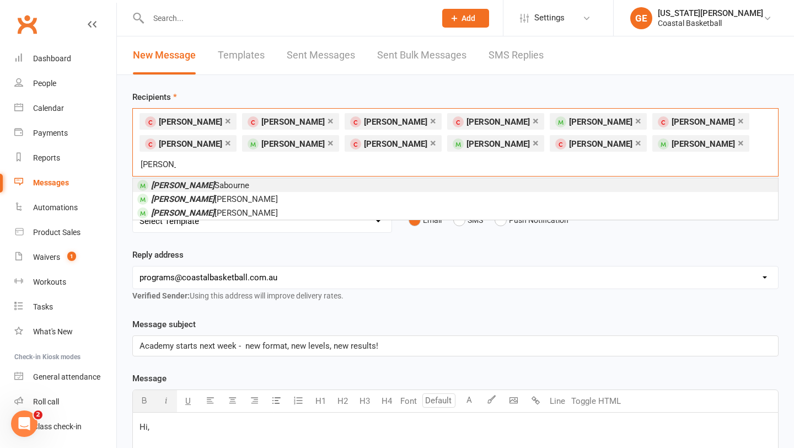
click at [177, 157] on input "[PERSON_NAME]" at bounding box center [159, 164] width 38 height 14
type input "C"
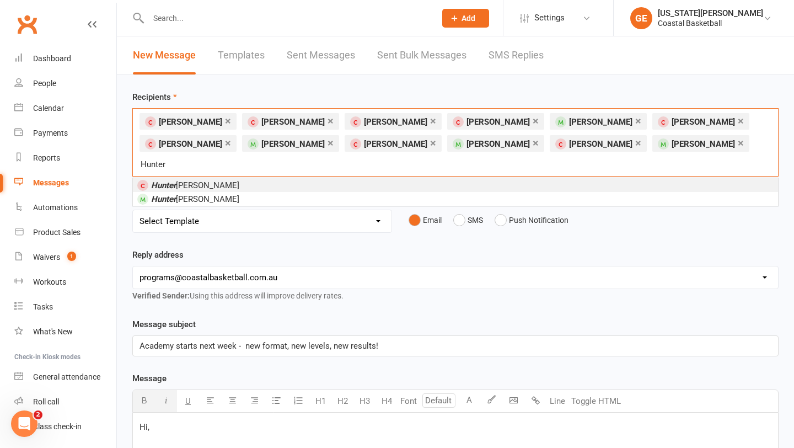
type input "Hunter"
click at [392, 178] on li "[PERSON_NAME]" at bounding box center [455, 185] width 645 height 14
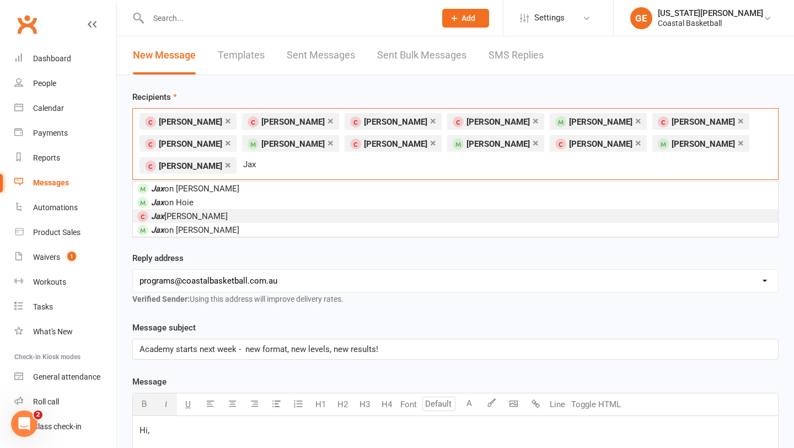
type input "Jax"
click at [243, 209] on li "[PERSON_NAME]" at bounding box center [455, 216] width 645 height 14
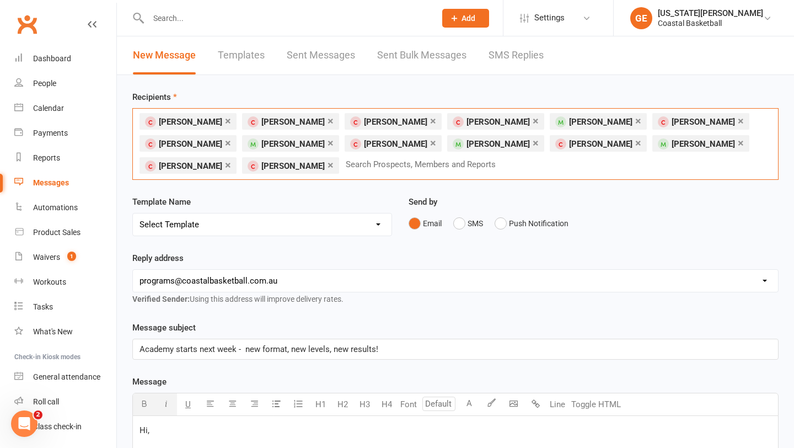
type input "G"
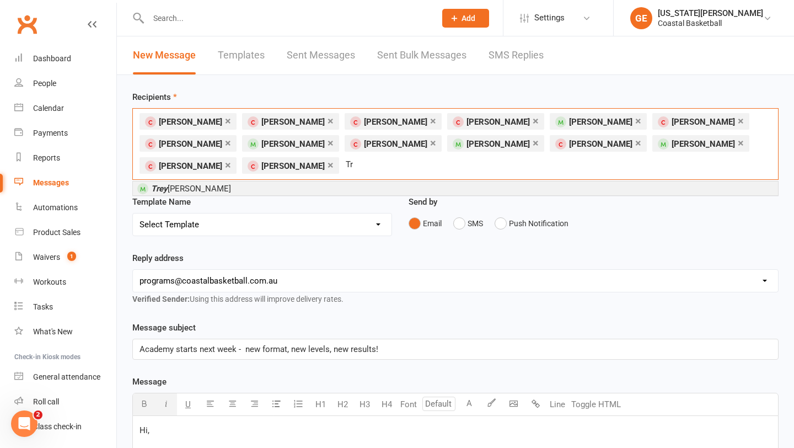
type input "T"
type input "Trey"
click at [230, 186] on li "[PERSON_NAME]" at bounding box center [455, 188] width 645 height 14
type input "Astin W"
click at [176, 186] on em "Astin W" at bounding box center [165, 189] width 29 height 10
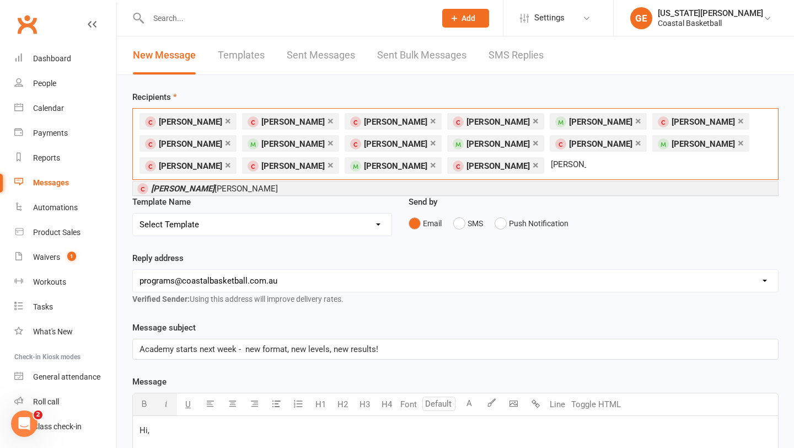
type input "[PERSON_NAME]"
click at [282, 186] on li "[PERSON_NAME]" at bounding box center [455, 188] width 645 height 14
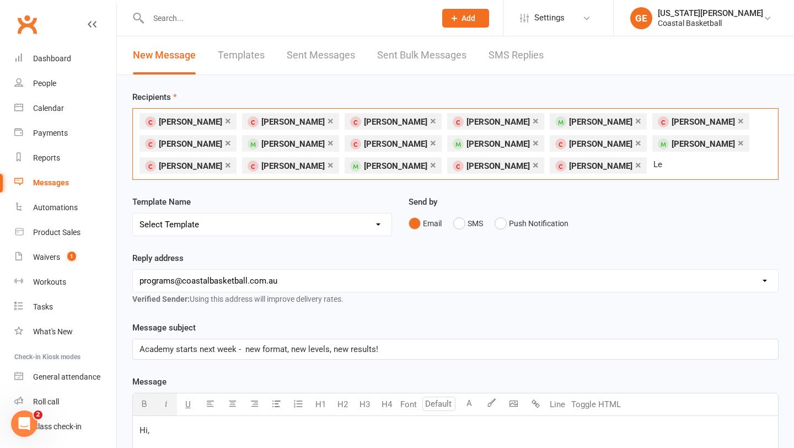
type input "L"
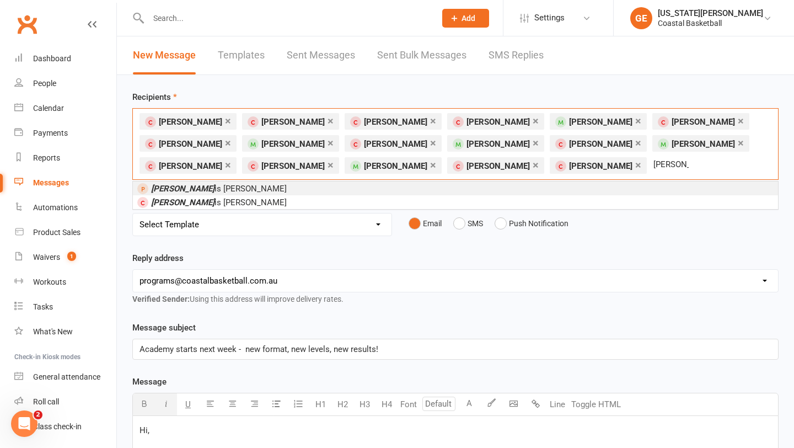
type input "[PERSON_NAME]"
click at [178, 193] on span "[PERSON_NAME] is [PERSON_NAME]" at bounding box center [219, 189] width 136 height 10
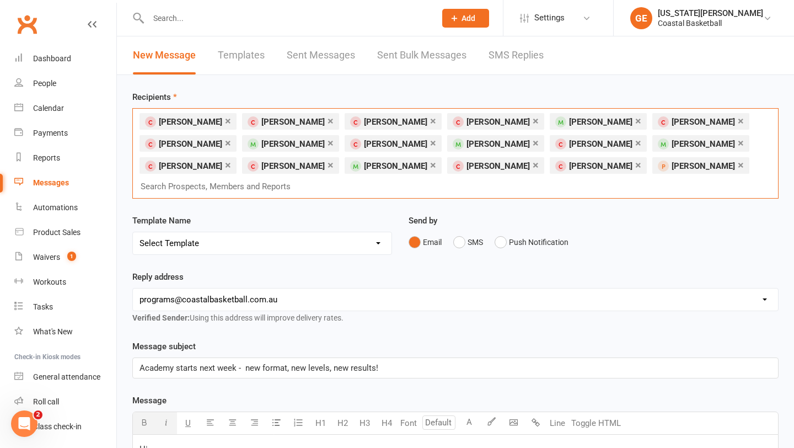
click at [643, 167] on div "× [PERSON_NAME] × [PERSON_NAME] × [PERSON_NAME] × [PERSON_NAME] × [PERSON_NAME]…" at bounding box center [455, 153] width 647 height 90
click at [627, 170] on div "× [PERSON_NAME] × [PERSON_NAME] × [PERSON_NAME] × [PERSON_NAME] × [PERSON_NAME]…" at bounding box center [455, 153] width 647 height 90
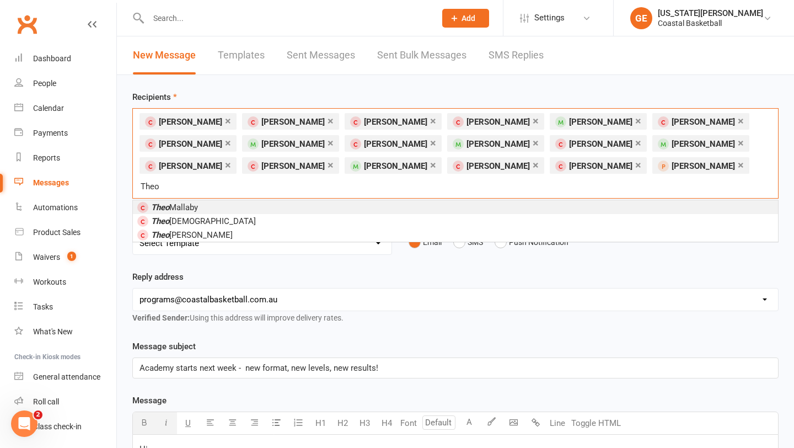
type input "Theo"
click at [294, 200] on li "[PERSON_NAME]" at bounding box center [455, 207] width 645 height 14
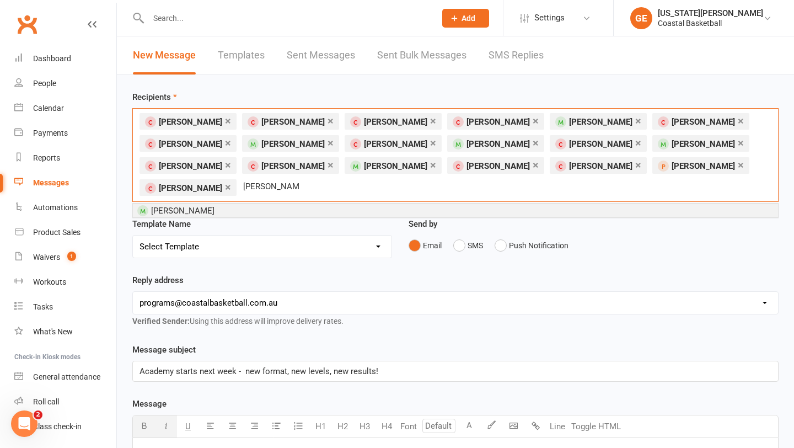
type input "[PERSON_NAME]"
click at [249, 210] on li "[PERSON_NAME]" at bounding box center [455, 211] width 645 height 14
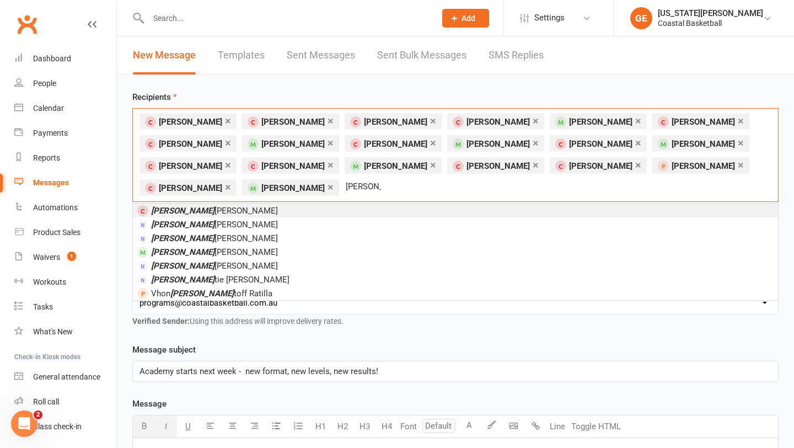
type input "[PERSON_NAME]"
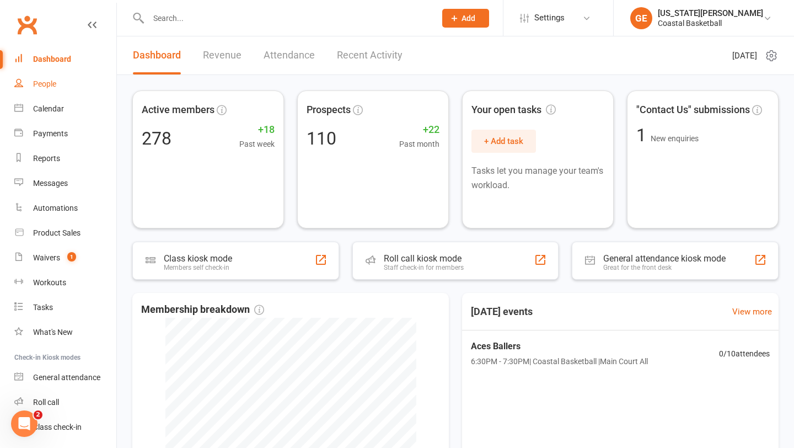
click at [56, 86] on div "People" at bounding box center [44, 83] width 23 height 9
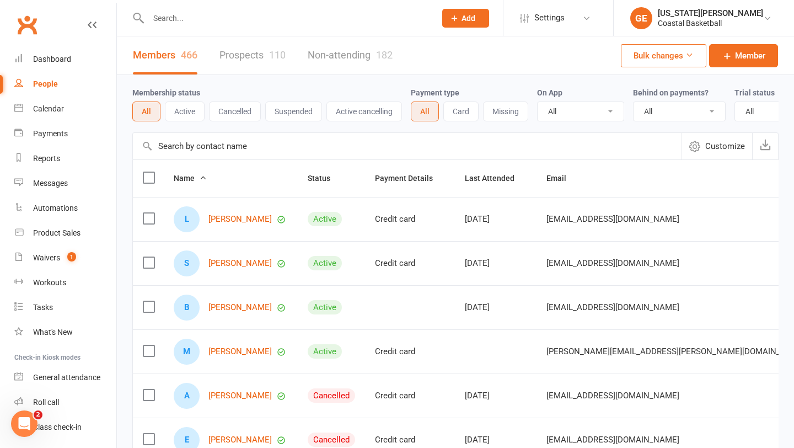
click at [189, 152] on input "text" at bounding box center [407, 146] width 549 height 26
paste input "[URL][DOMAIN_NAME]"
type input "[URL][DOMAIN_NAME]"
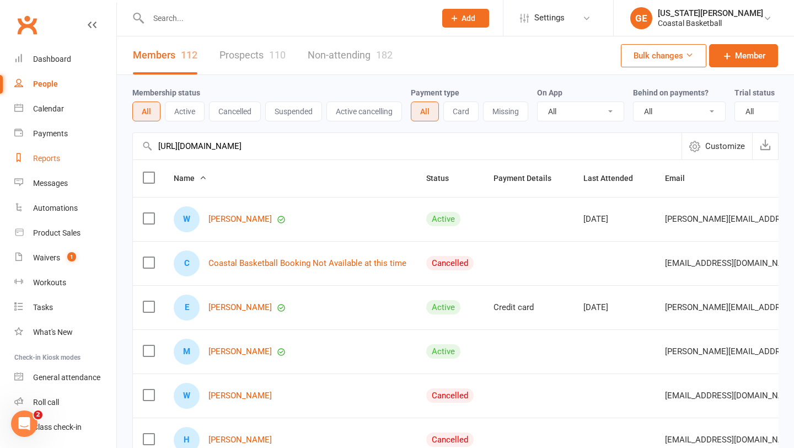
drag, startPoint x: 322, startPoint y: 150, endPoint x: 102, endPoint y: 150, distance: 219.6
click at [102, 150] on ui-view "Prospect Member Non-attending contact Class / event Appointment Task Membership…" at bounding box center [397, 361] width 794 height 717
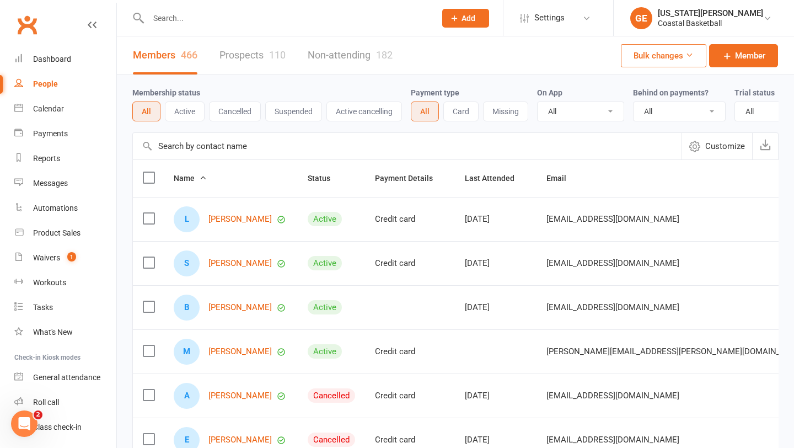
paste input "[PERSON_NAME]"
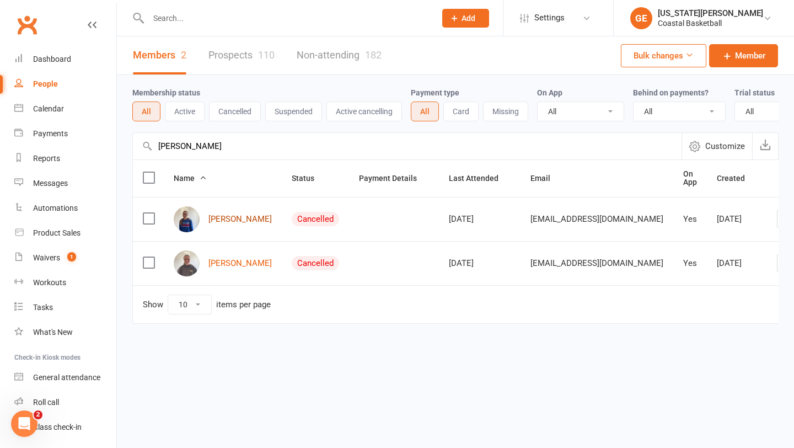
type input "[PERSON_NAME]"
click at [228, 221] on link "[PERSON_NAME]" at bounding box center [240, 219] width 63 height 9
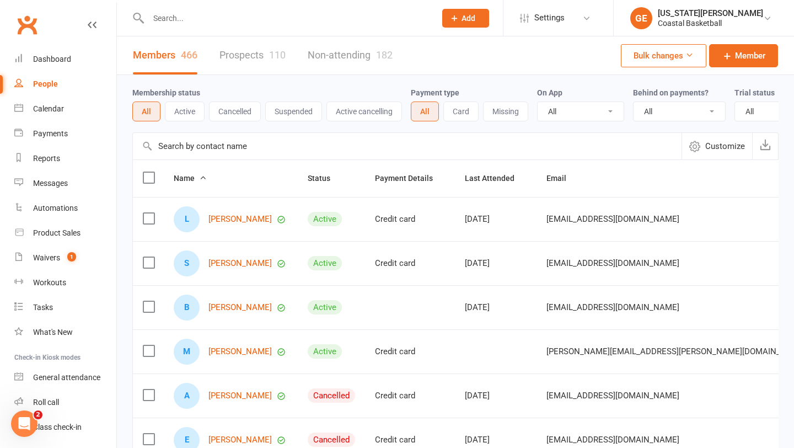
click at [183, 139] on input "text" at bounding box center [407, 146] width 549 height 26
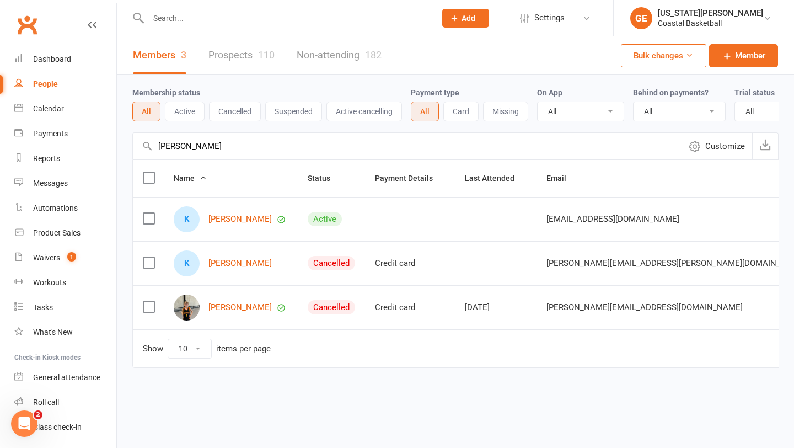
type input "[PERSON_NAME]"
click at [66, 83] on link "People" at bounding box center [65, 84] width 102 height 25
click at [329, 52] on link "Non-attending 182" at bounding box center [339, 55] width 85 height 38
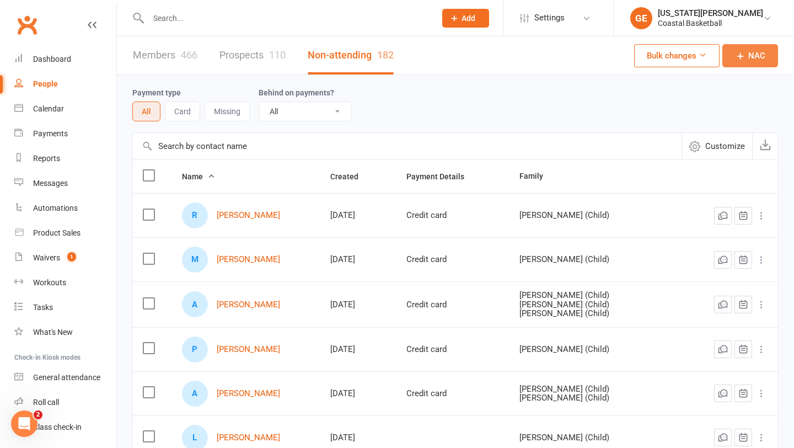
click at [756, 51] on span "NAC" at bounding box center [757, 55] width 17 height 13
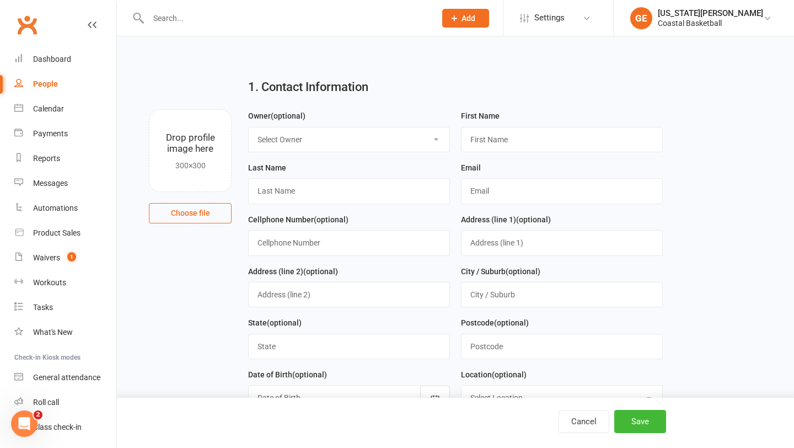
click at [376, 142] on select "Select Owner Art Harvey Cohen Matthews Carl Catalano Wes Morgan Kelly Catalano …" at bounding box center [349, 139] width 201 height 24
click at [327, 145] on select "Select Owner Art Harvey Cohen Matthews Carl Catalano Wes Morgan Kelly Catalano …" at bounding box center [349, 139] width 201 height 24
click at [539, 152] on input "text" at bounding box center [562, 139] width 202 height 25
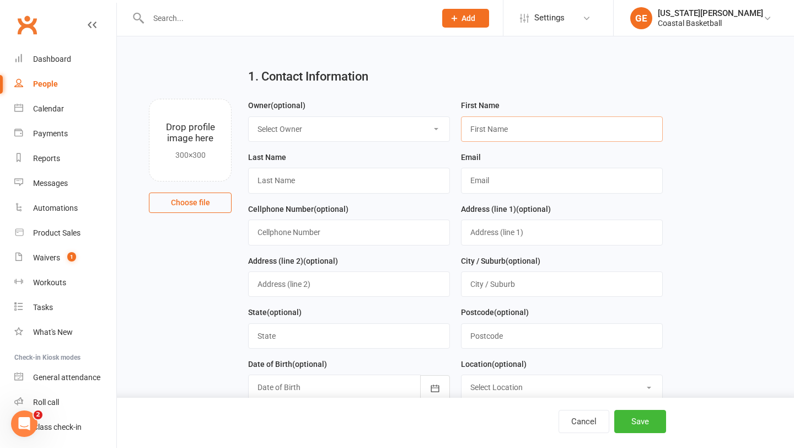
scroll to position [12, 0]
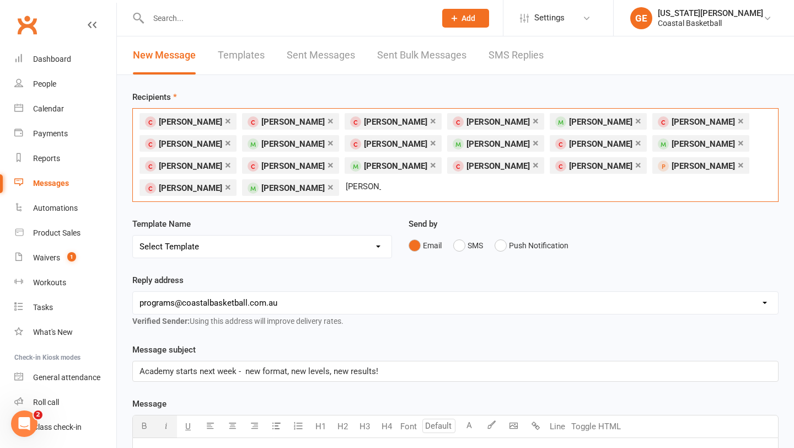
scroll to position [1, 0]
type input "K"
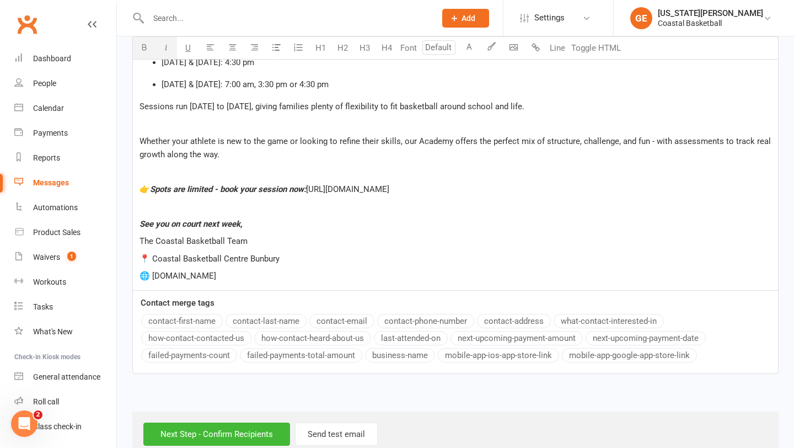
scroll to position [804, 0]
